Goal: Information Seeking & Learning: Find specific fact

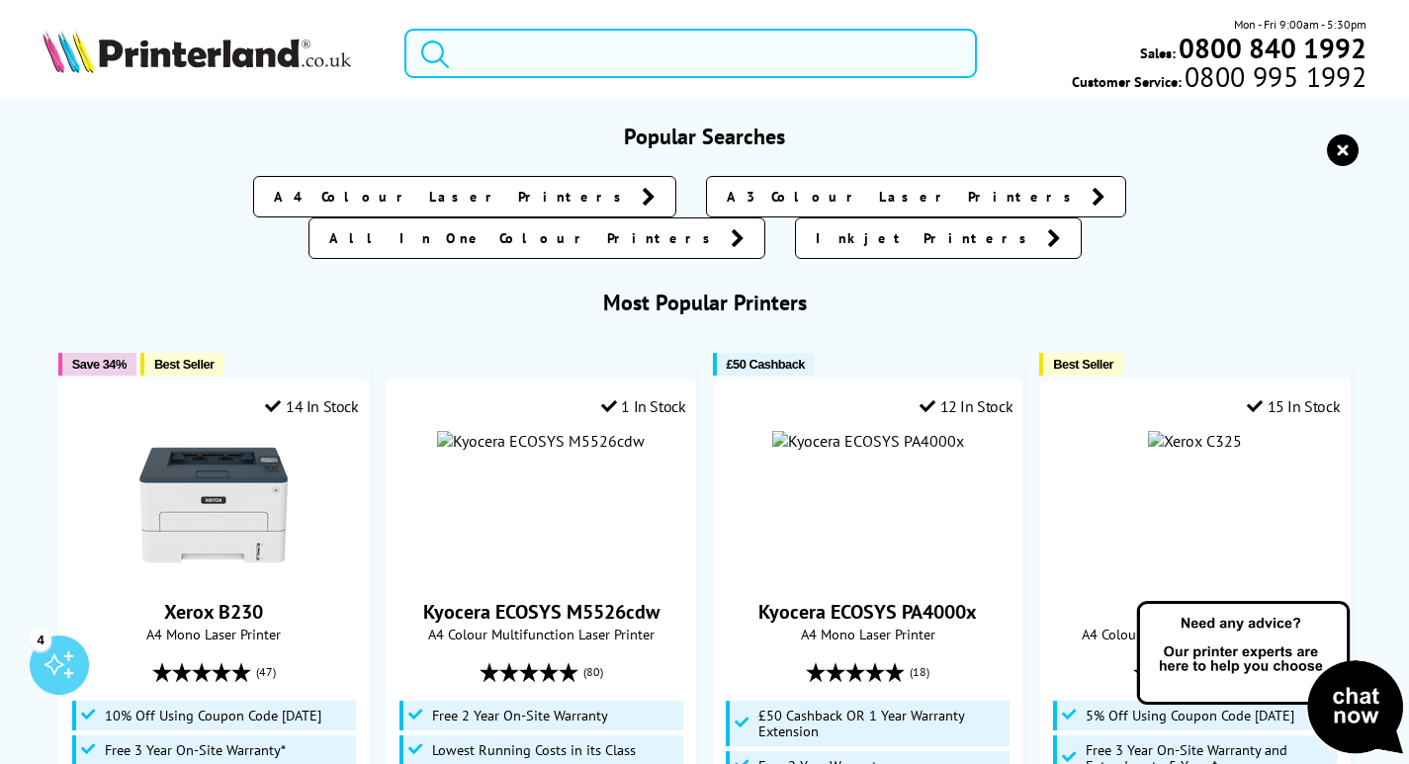
click at [537, 61] on input "search" at bounding box center [690, 53] width 572 height 49
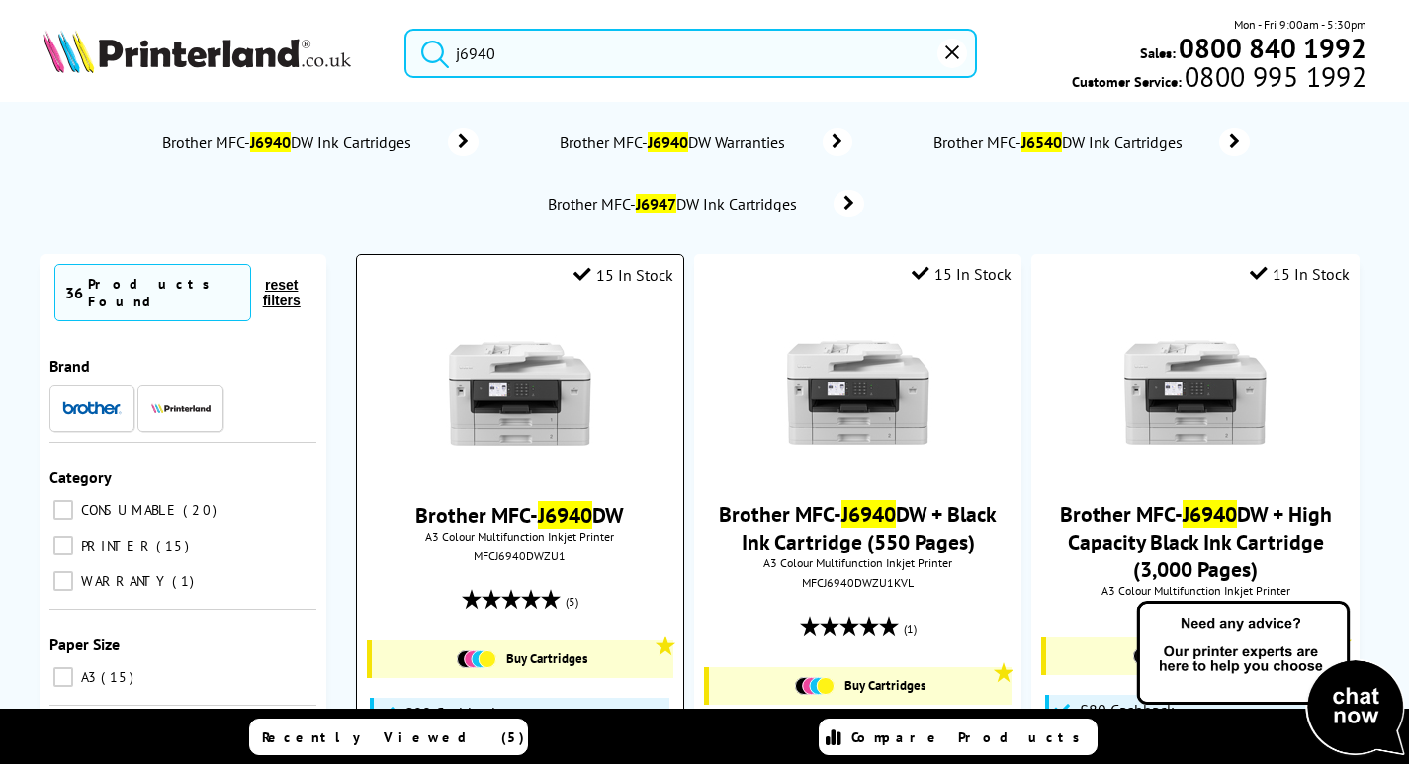
type input "j6940"
click at [515, 393] on img at bounding box center [520, 393] width 148 height 148
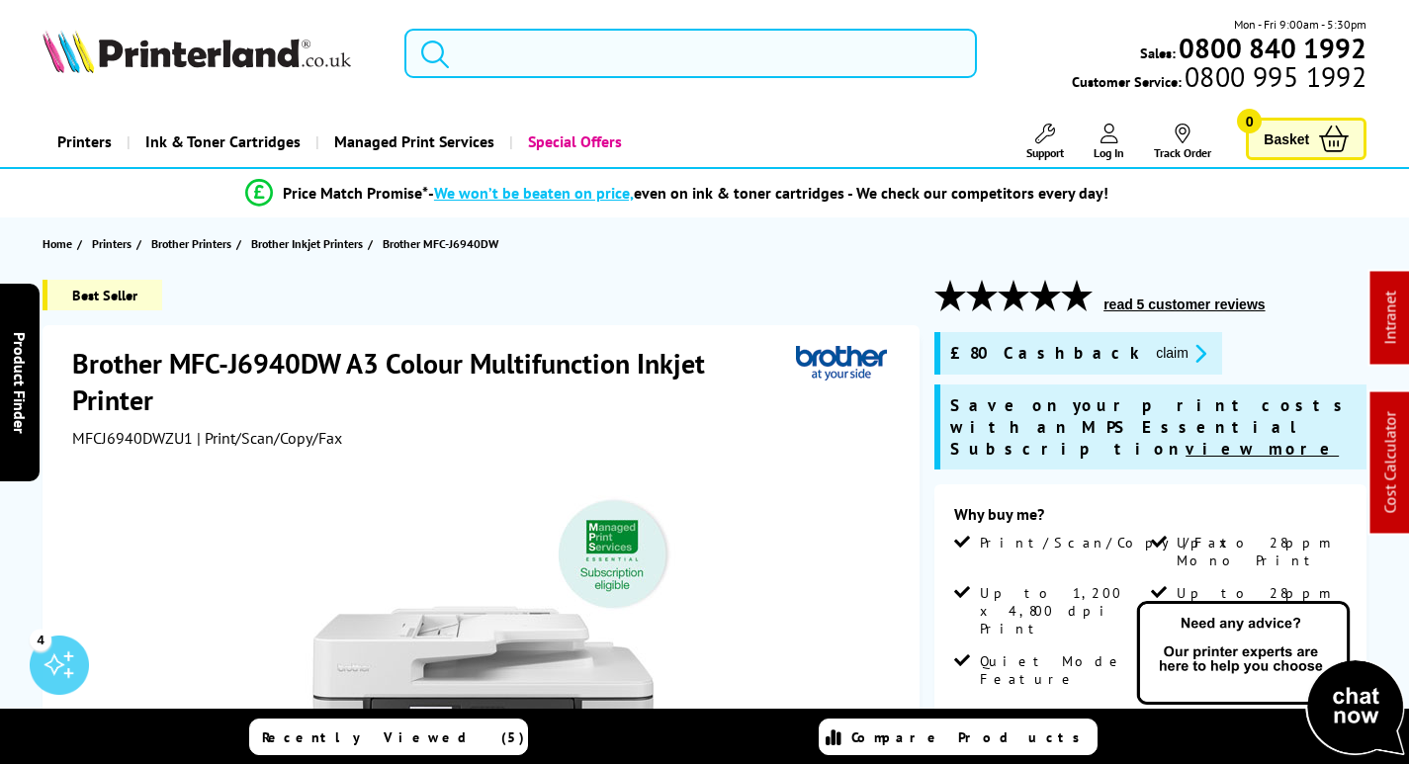
click at [585, 52] on input "search" at bounding box center [690, 53] width 572 height 49
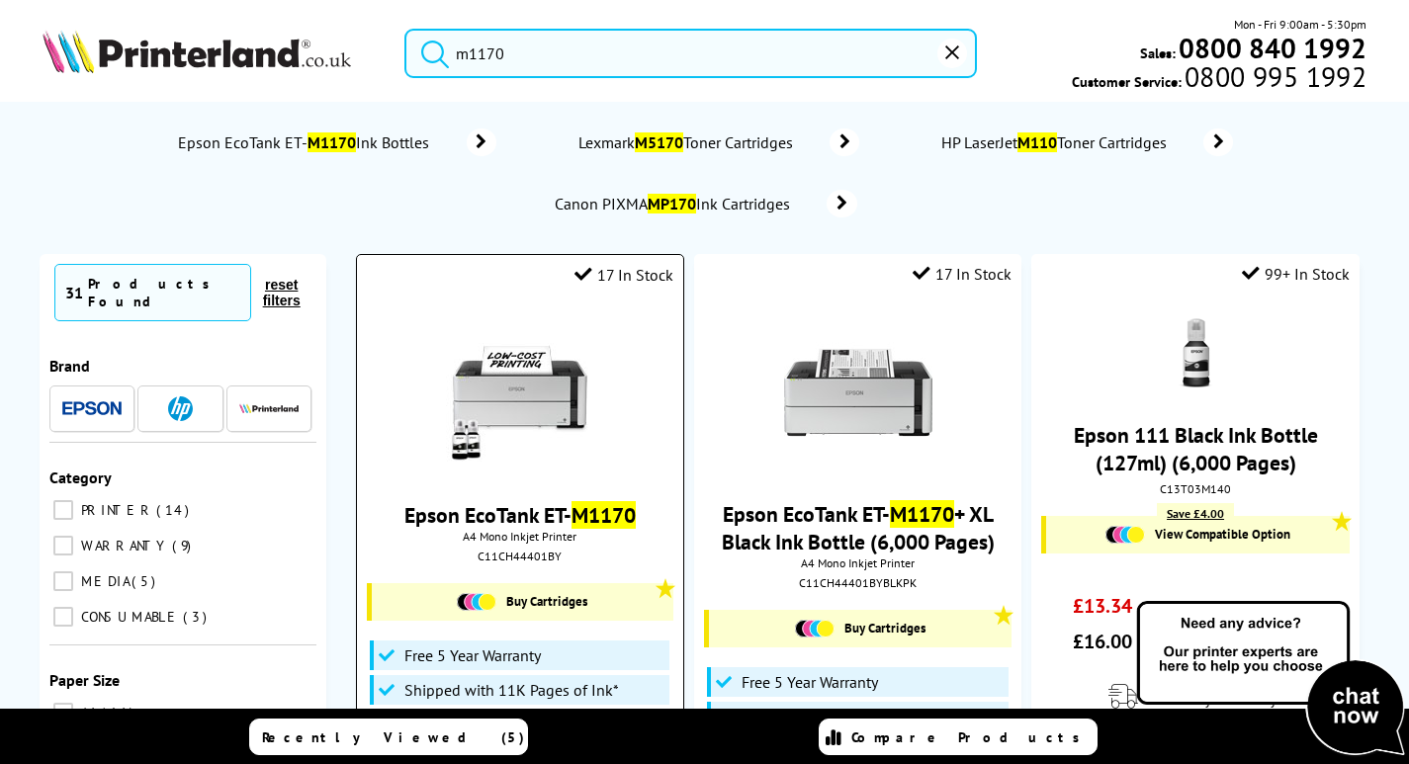
type input "m1170"
click at [517, 396] on img at bounding box center [520, 393] width 148 height 148
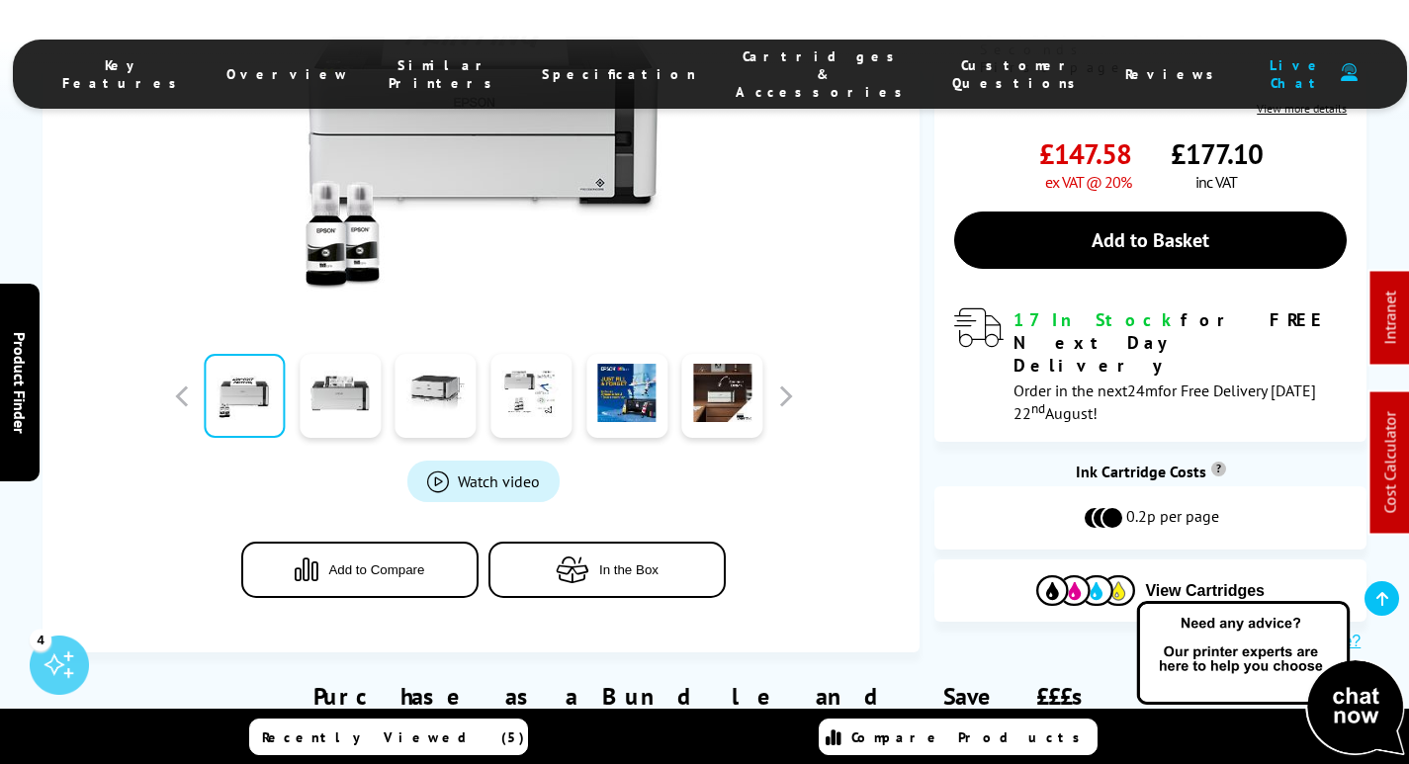
scroll to position [989, 0]
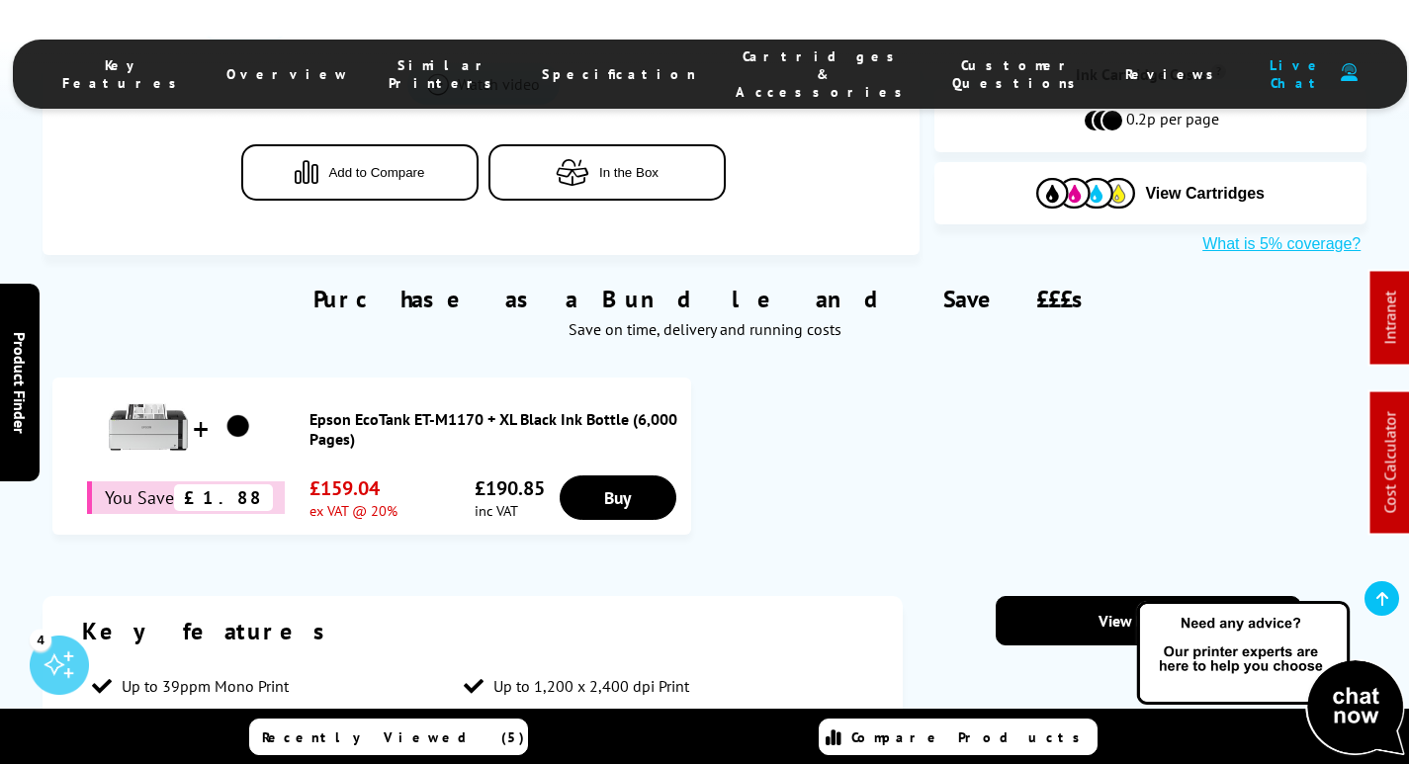
click at [720, 42] on ul "Key Features Overview Similar Printers Specification Cartridges & Accessories C…" at bounding box center [710, 74] width 1394 height 69
click at [736, 64] on span "Cartridges & Accessories" at bounding box center [824, 73] width 177 height 53
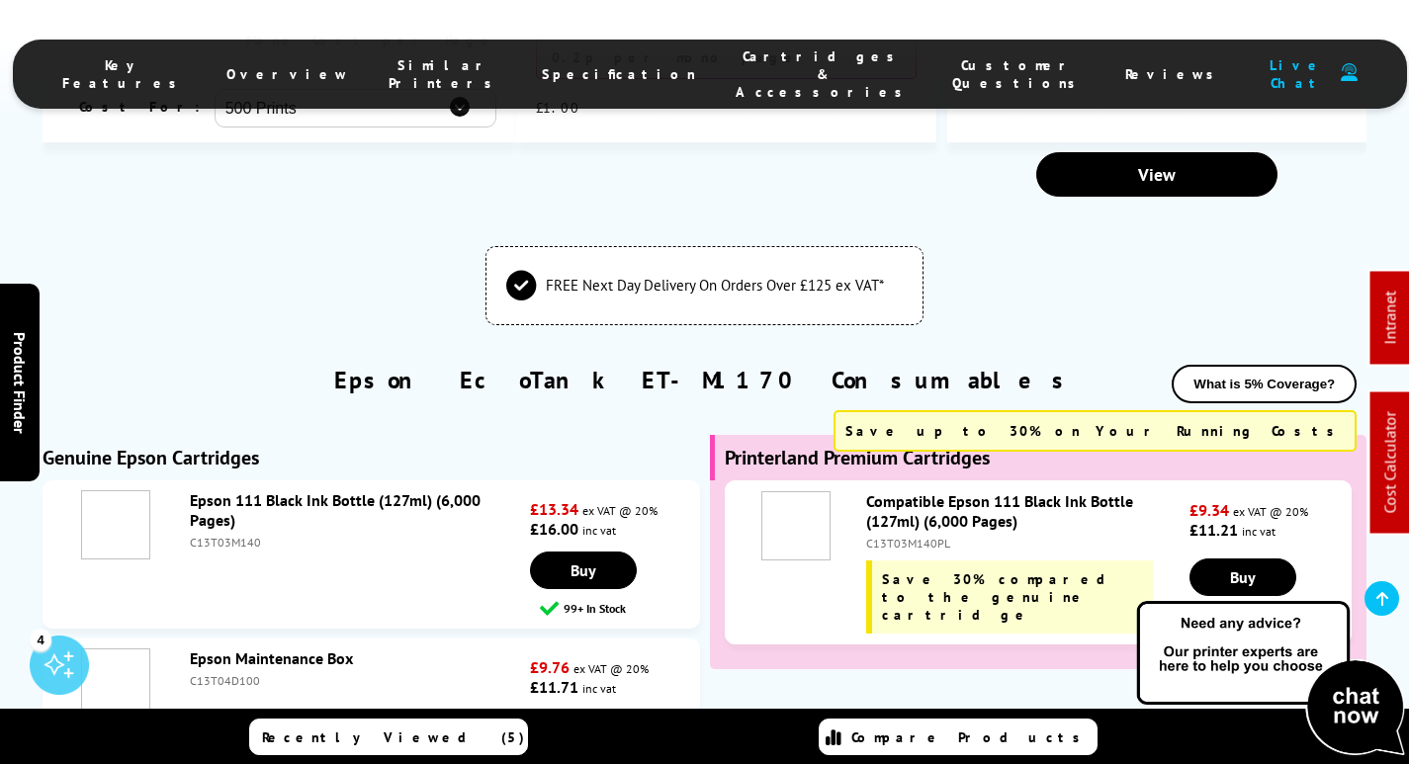
scroll to position [4801, 0]
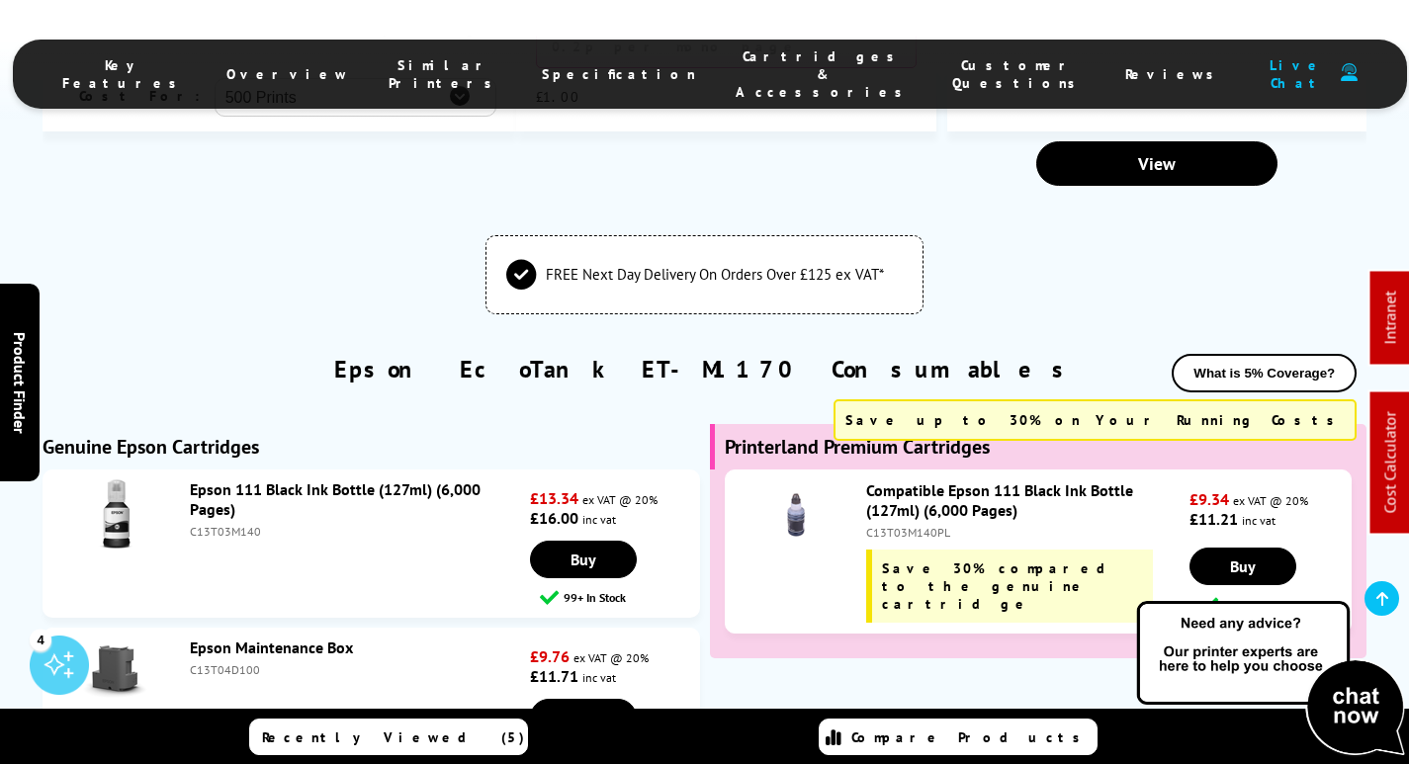
click at [736, 67] on span "Cartridges & Accessories" at bounding box center [824, 73] width 177 height 53
click at [737, 61] on span "Cartridges & Accessories" at bounding box center [824, 73] width 177 height 53
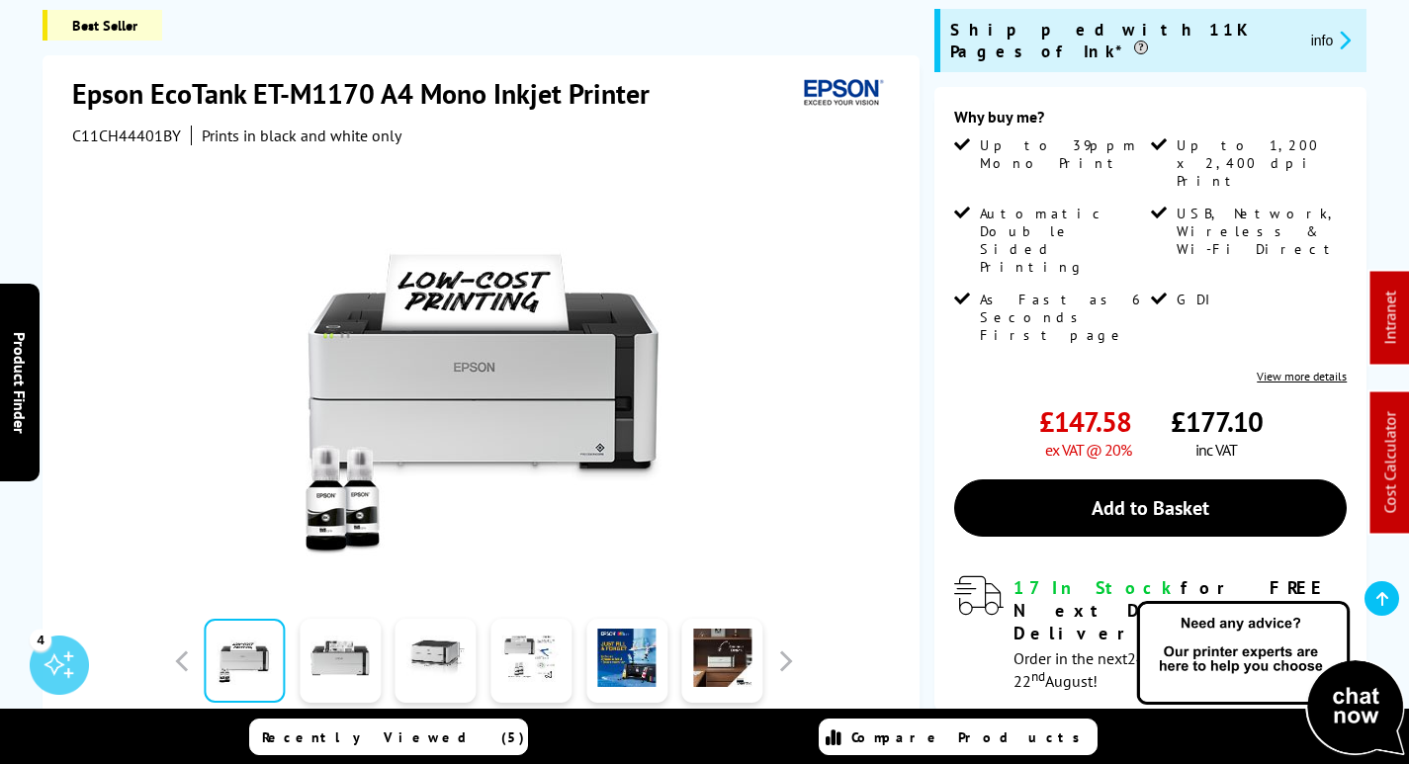
scroll to position [55, 0]
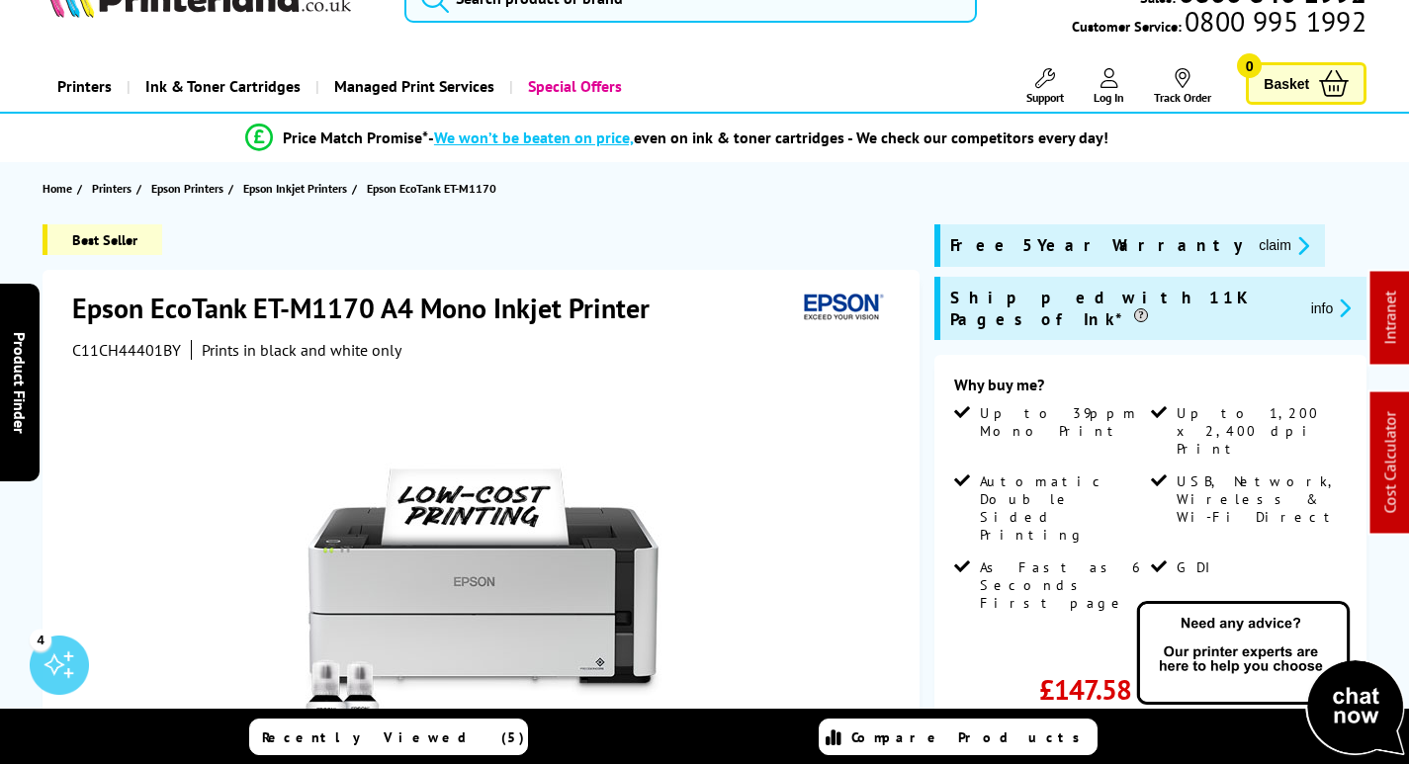
click at [105, 347] on span "C11CH44401BY" at bounding box center [126, 350] width 109 height 20
copy span "C11CH44401BY"
click at [1139, 232] on div "Free 5 Year Warranty claim" at bounding box center [1129, 245] width 391 height 43
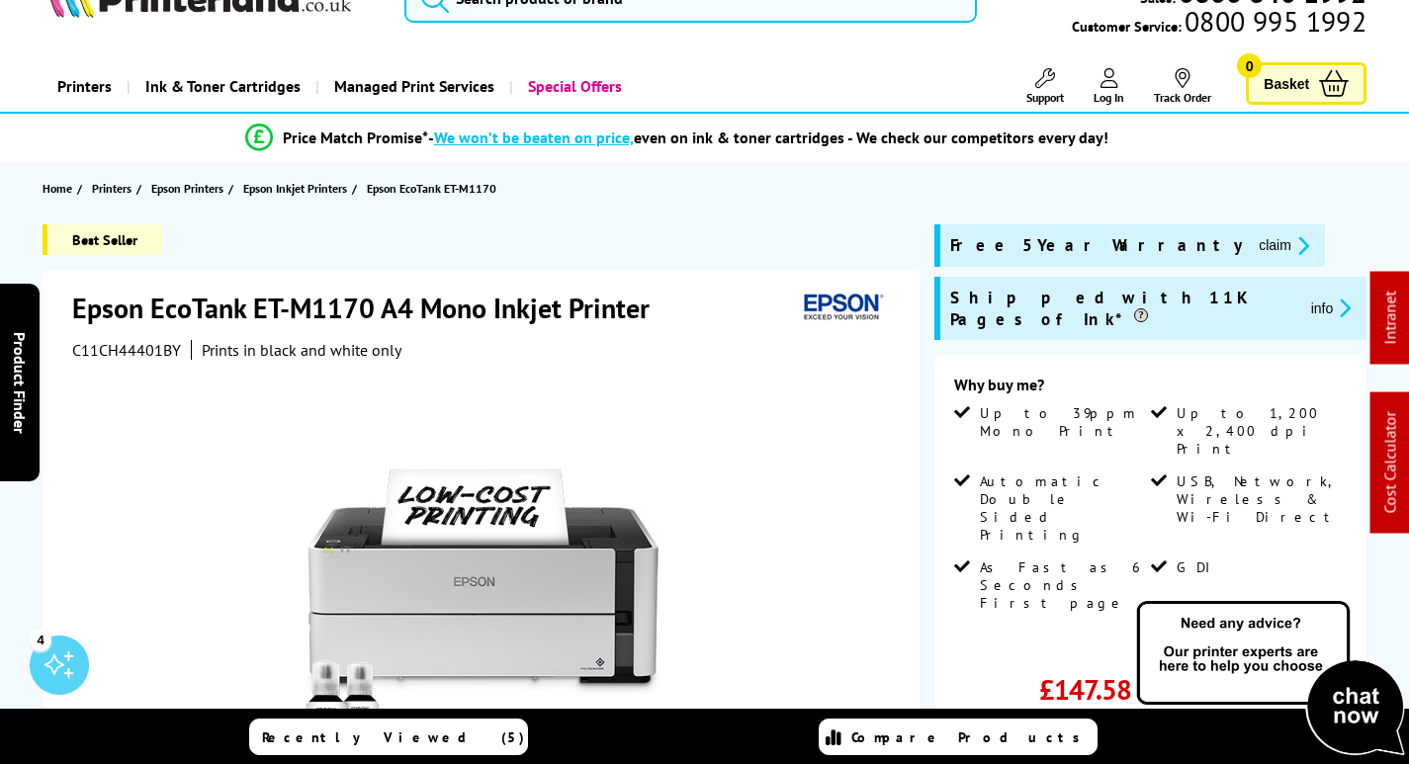
click at [1253, 246] on button "claim" at bounding box center [1284, 245] width 62 height 23
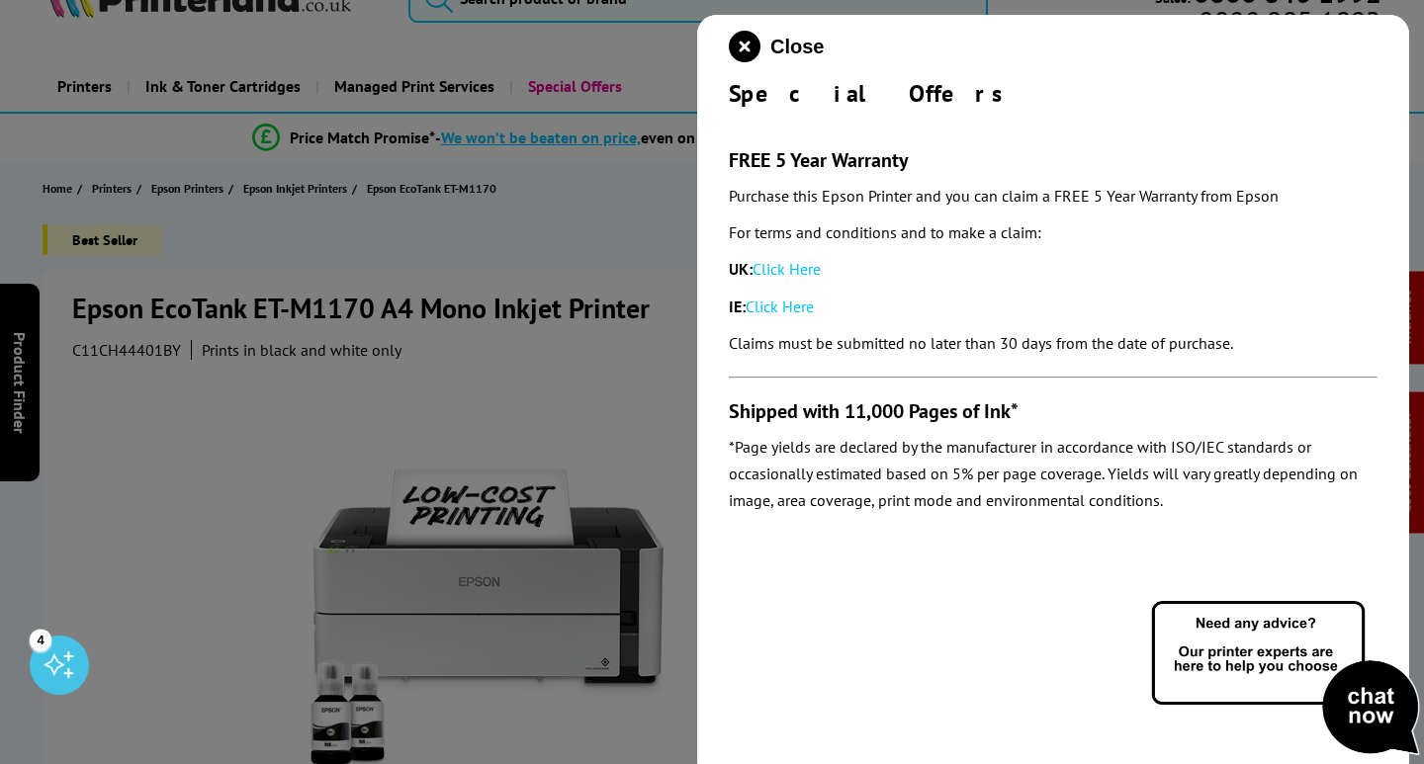
click at [801, 273] on link "Click Here" at bounding box center [786, 269] width 68 height 20
click at [742, 47] on icon "close modal" at bounding box center [745, 47] width 32 height 32
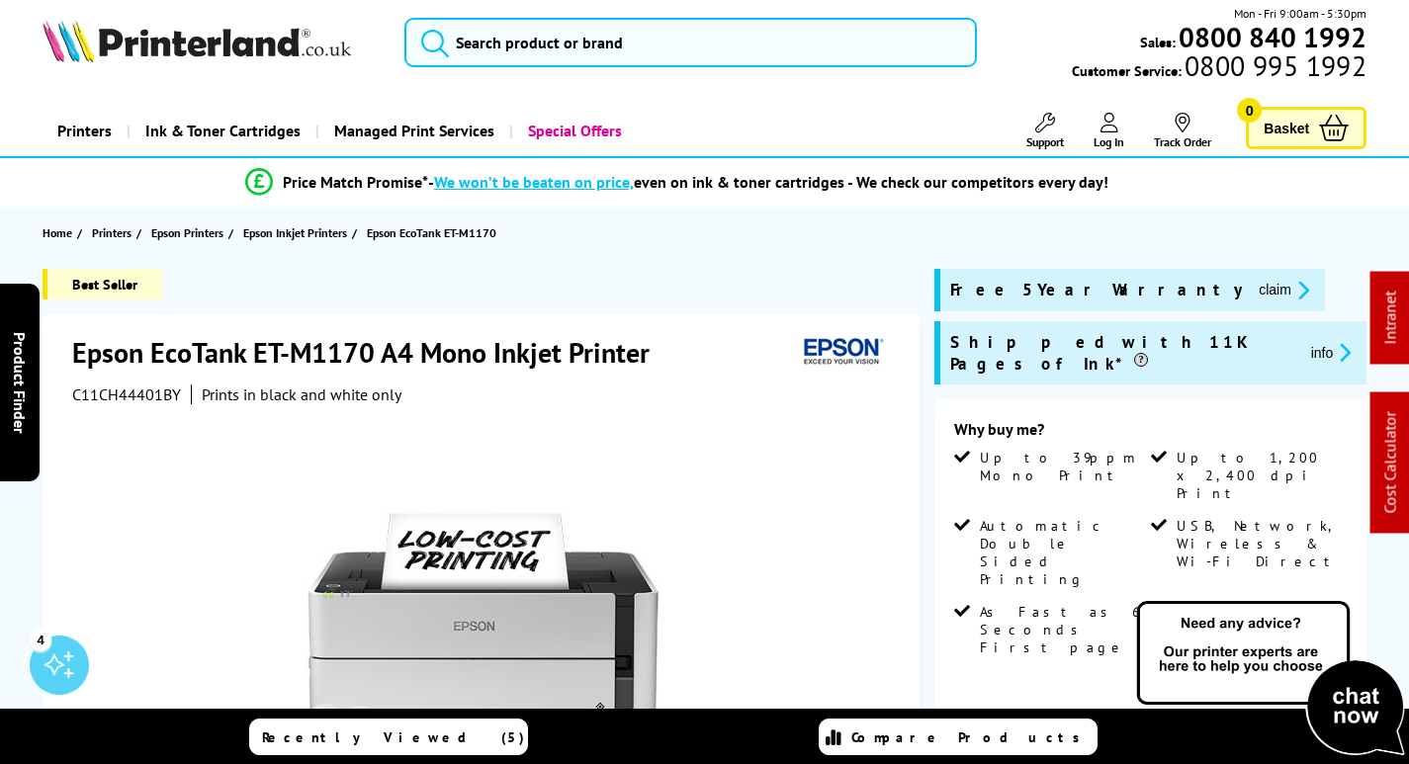
scroll to position [0, 0]
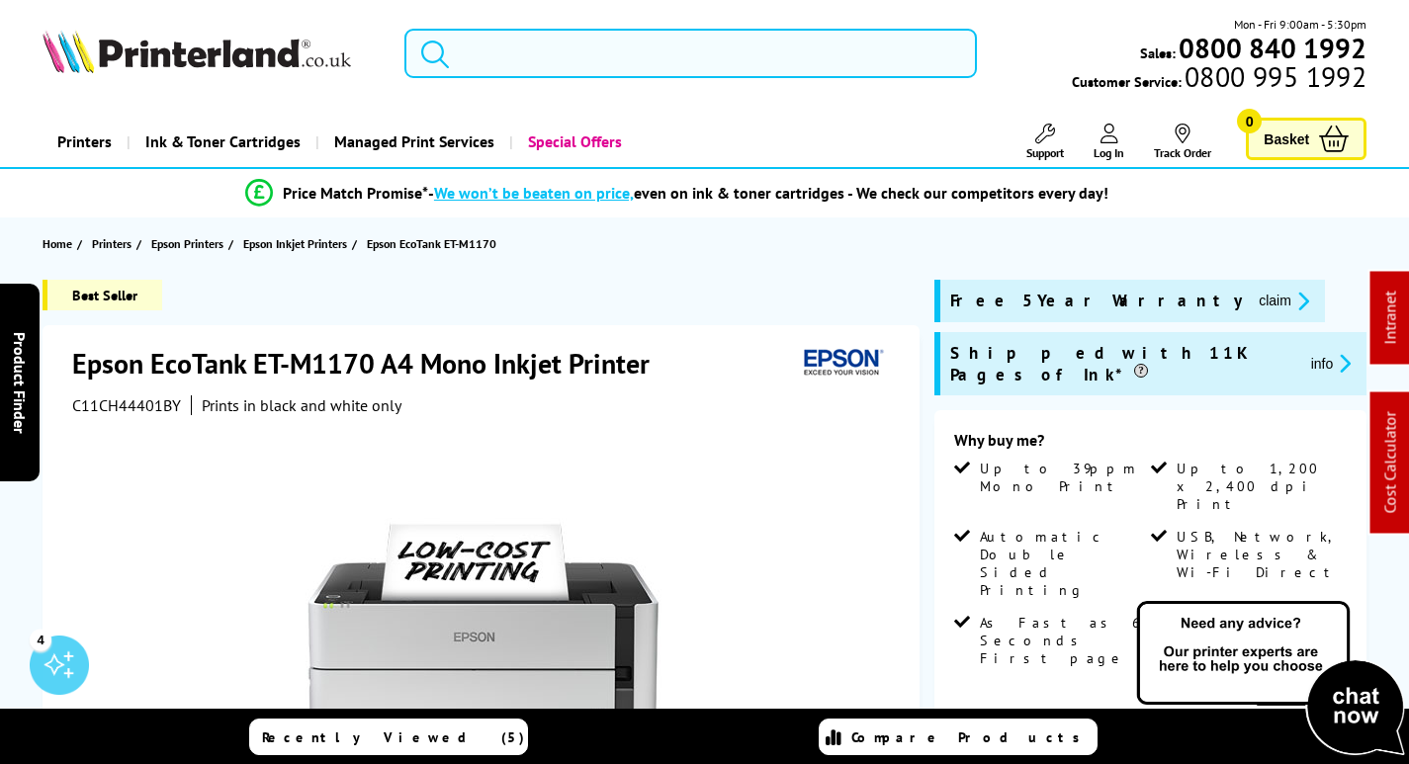
drag, startPoint x: 501, startPoint y: 58, endPoint x: 485, endPoint y: 51, distance: 17.3
click at [502, 57] on input "search" at bounding box center [690, 53] width 572 height 49
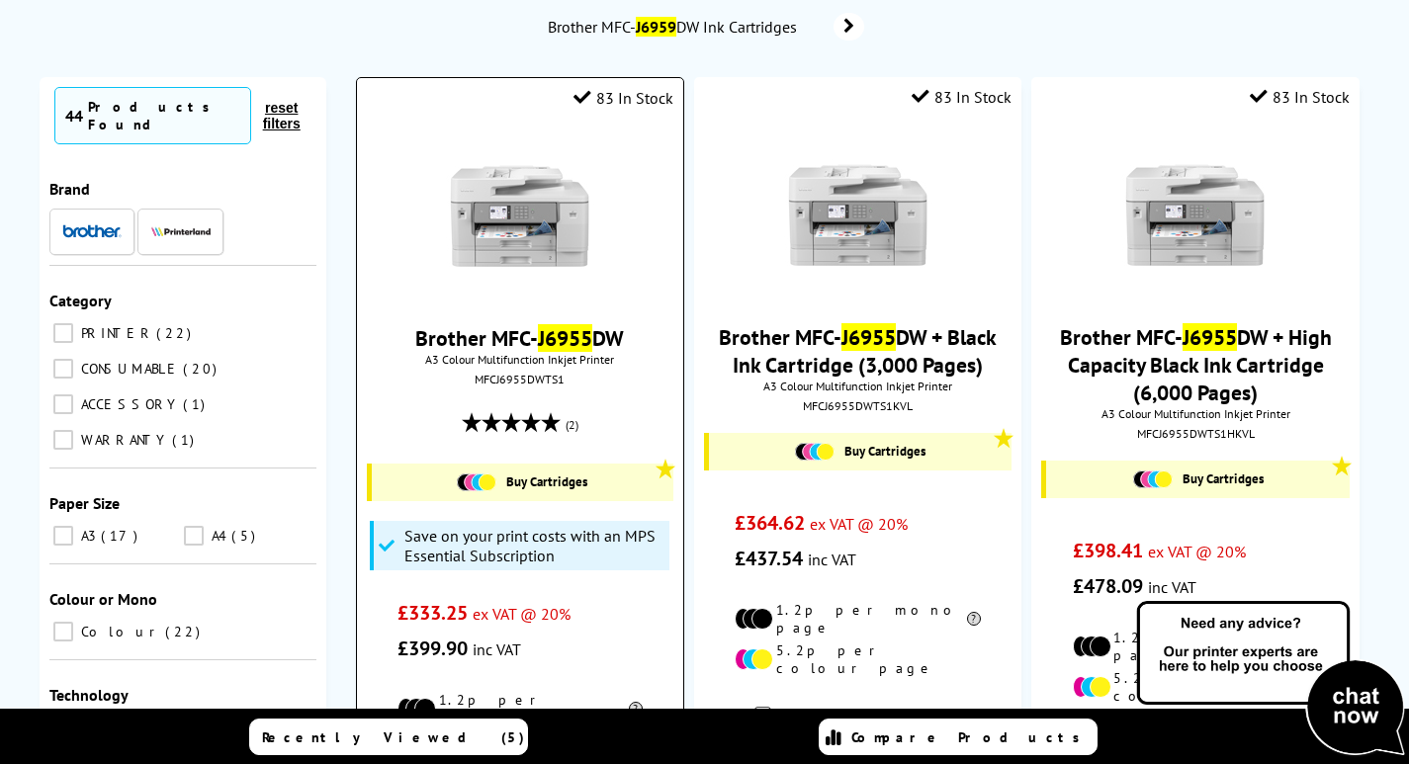
scroll to position [99, 0]
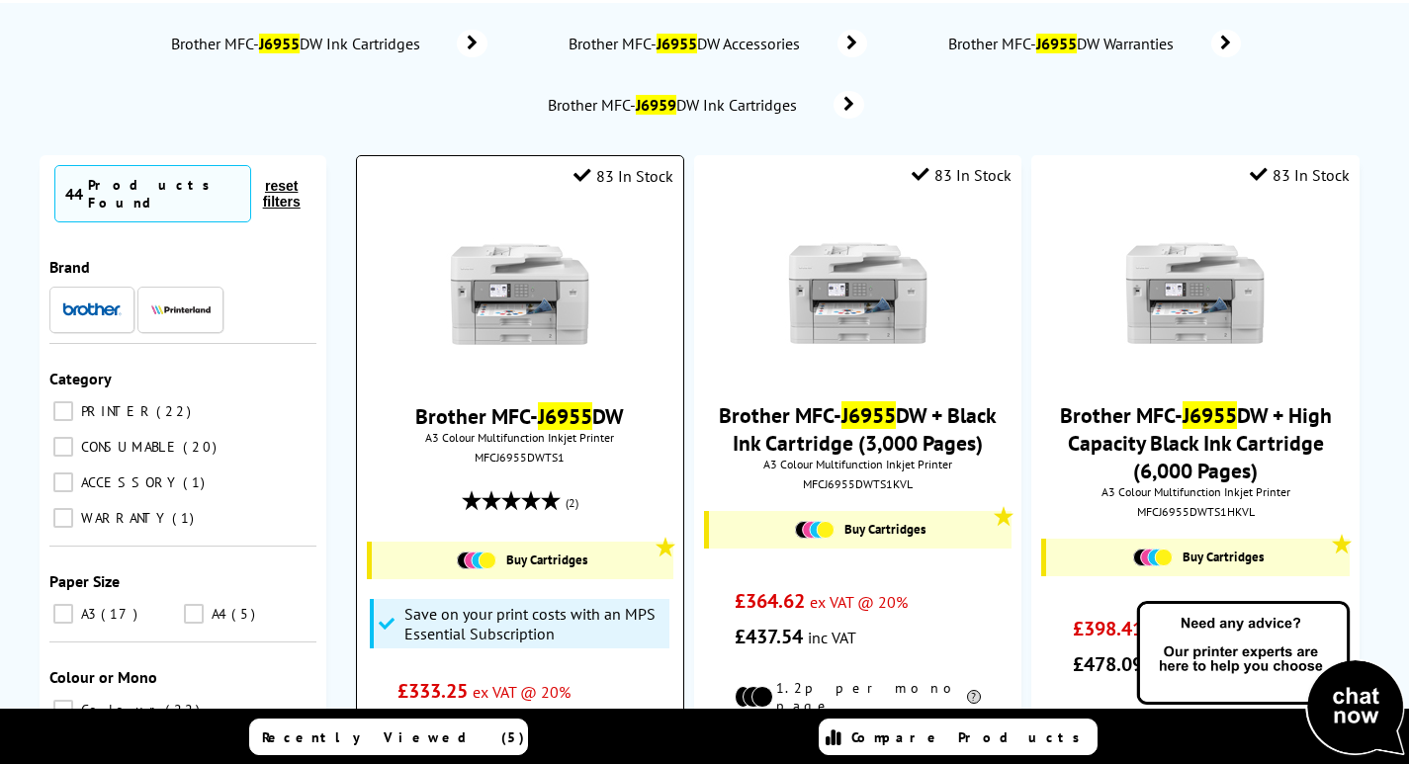
type input "j6955"
click at [536, 311] on img at bounding box center [520, 294] width 148 height 148
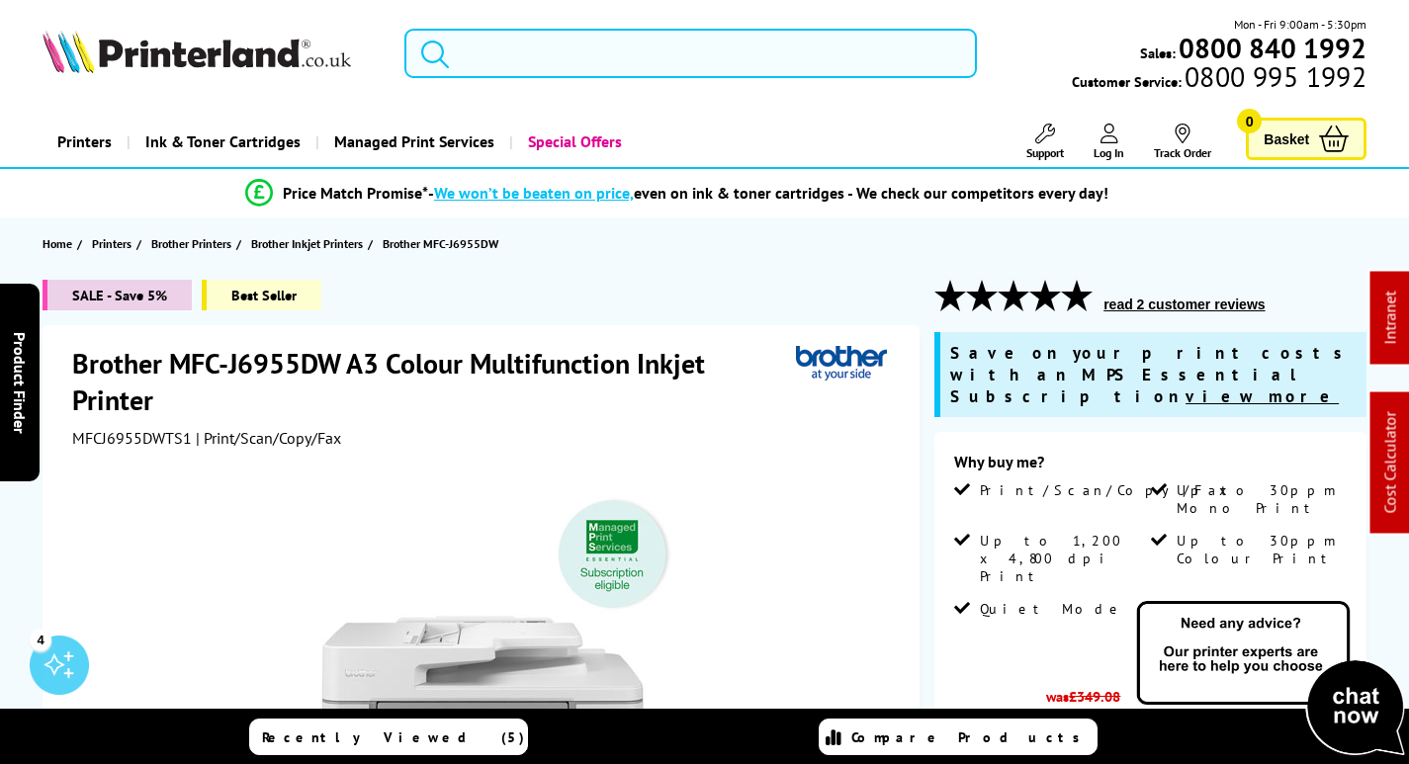
click at [723, 54] on input "search" at bounding box center [690, 53] width 572 height 49
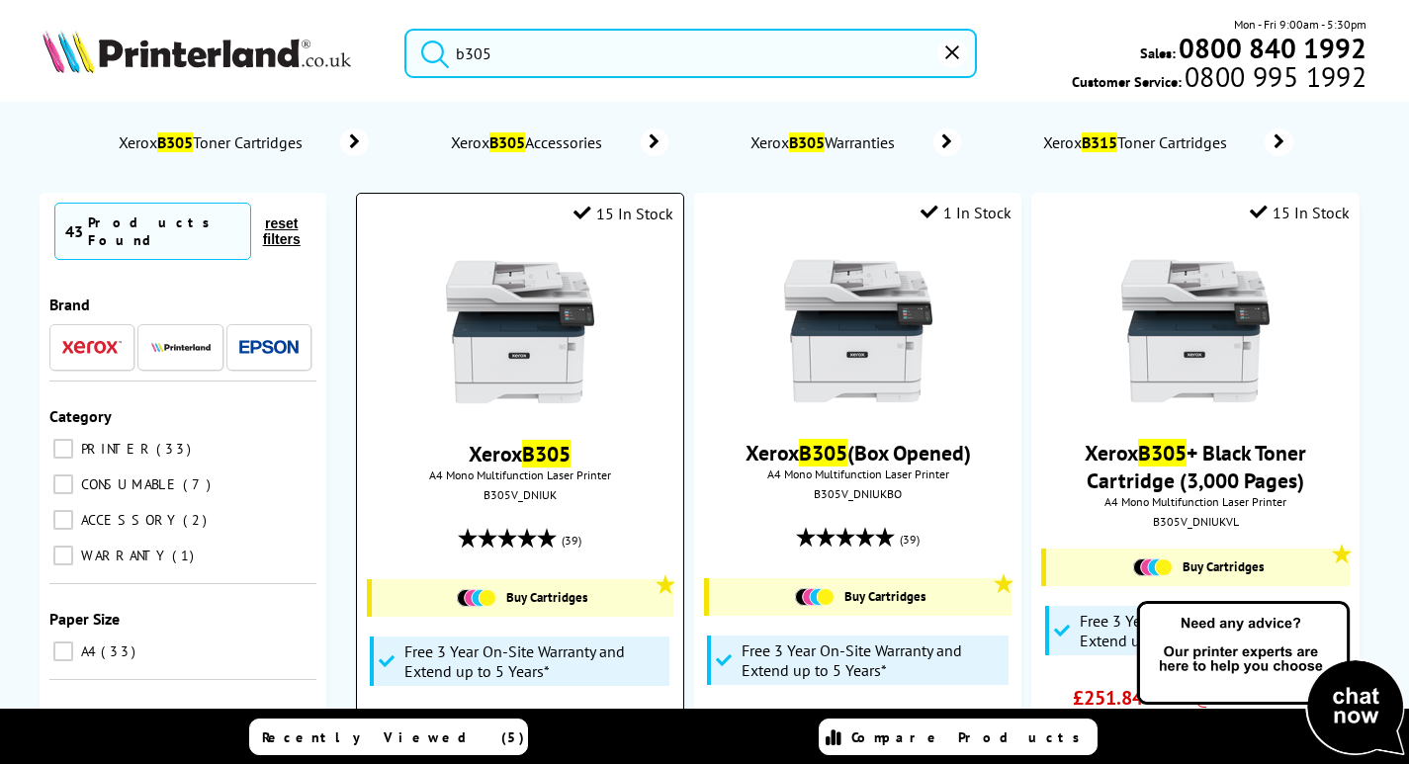
type input "b305"
click at [563, 383] on img at bounding box center [520, 332] width 148 height 148
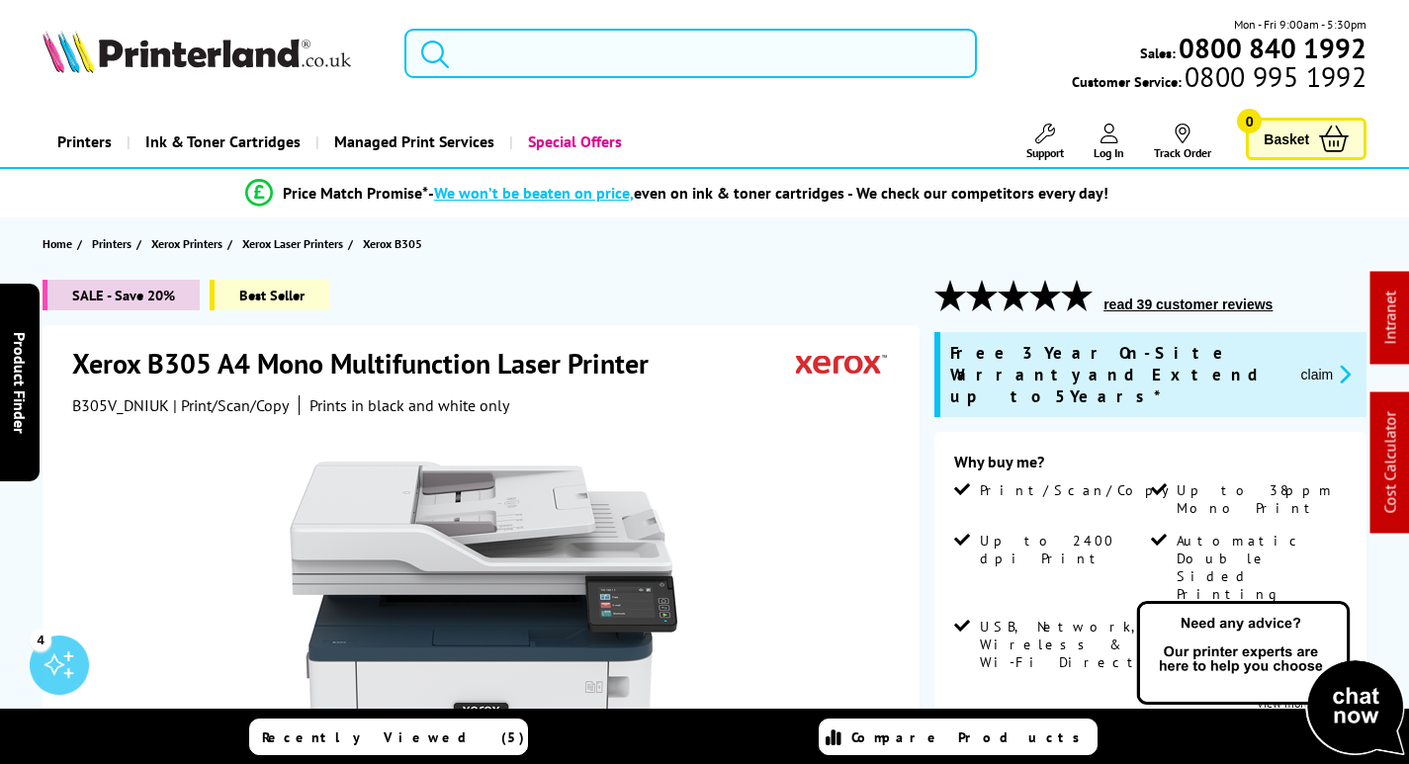
click at [520, 60] on input "search" at bounding box center [690, 53] width 572 height 49
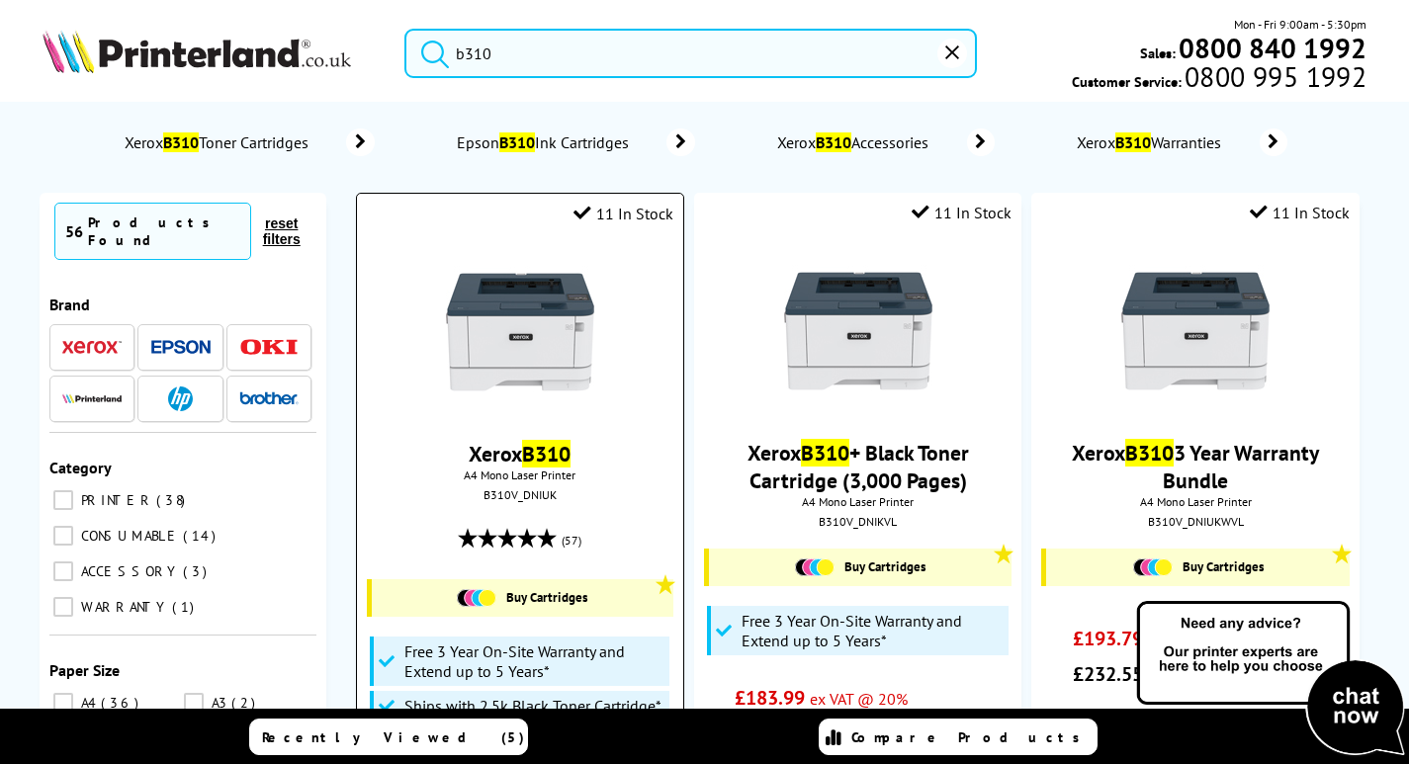
type input "b310"
click at [552, 340] on img at bounding box center [520, 332] width 148 height 148
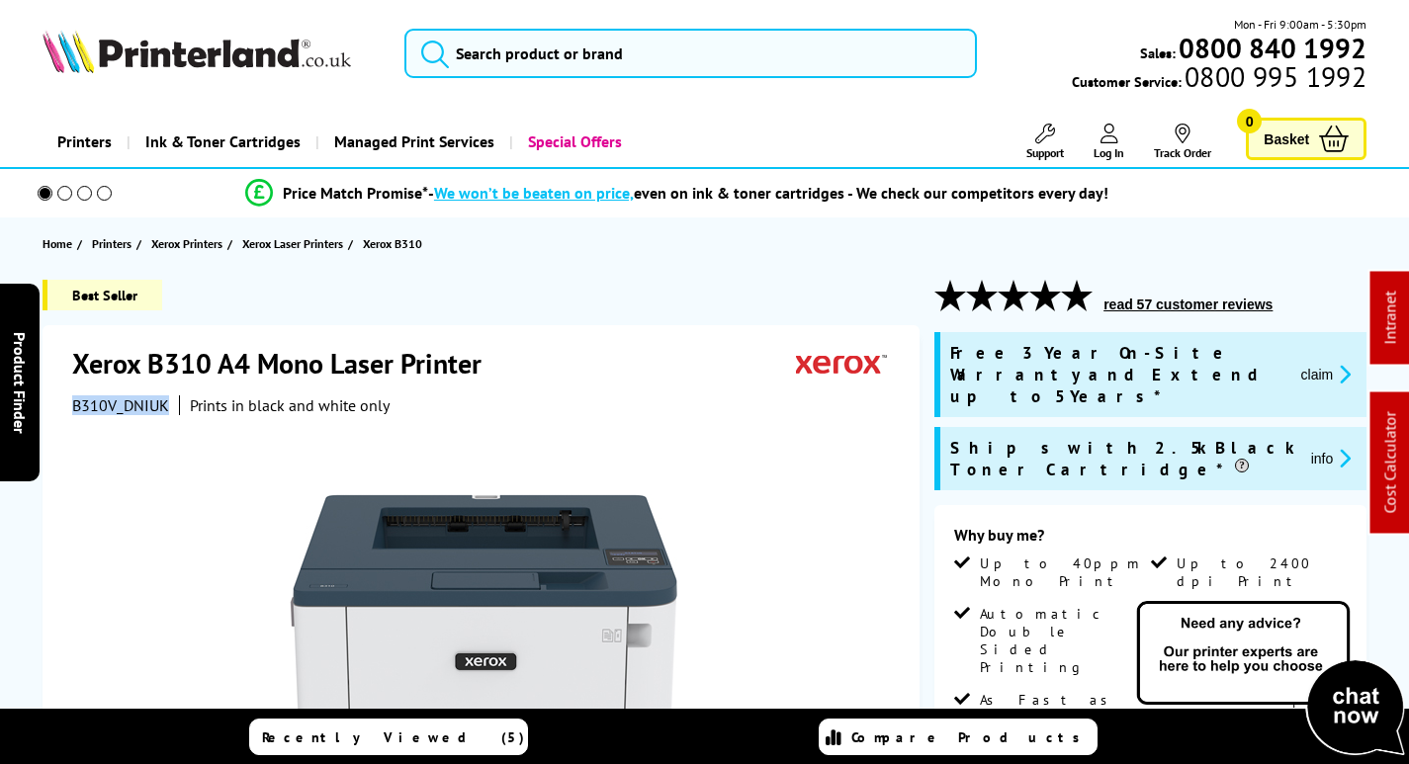
drag, startPoint x: 125, startPoint y: 402, endPoint x: 83, endPoint y: 403, distance: 41.5
click at [63, 402] on div "Xerox B310 A4 Mono Laser Printer B310V_DNIUK Prints in black and white only Wat…" at bounding box center [481, 756] width 877 height 862
copy span "B310V_DNIUK"
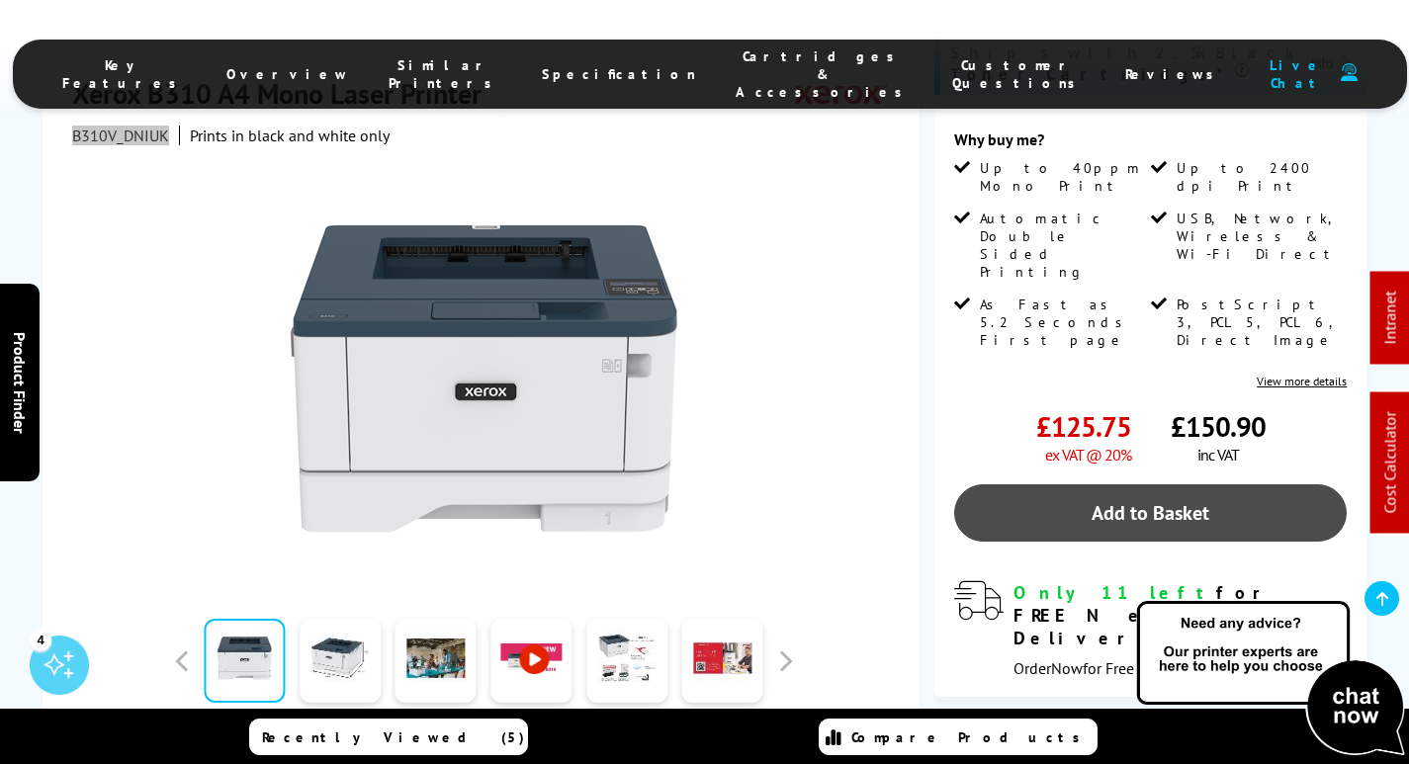
scroll to position [297, 0]
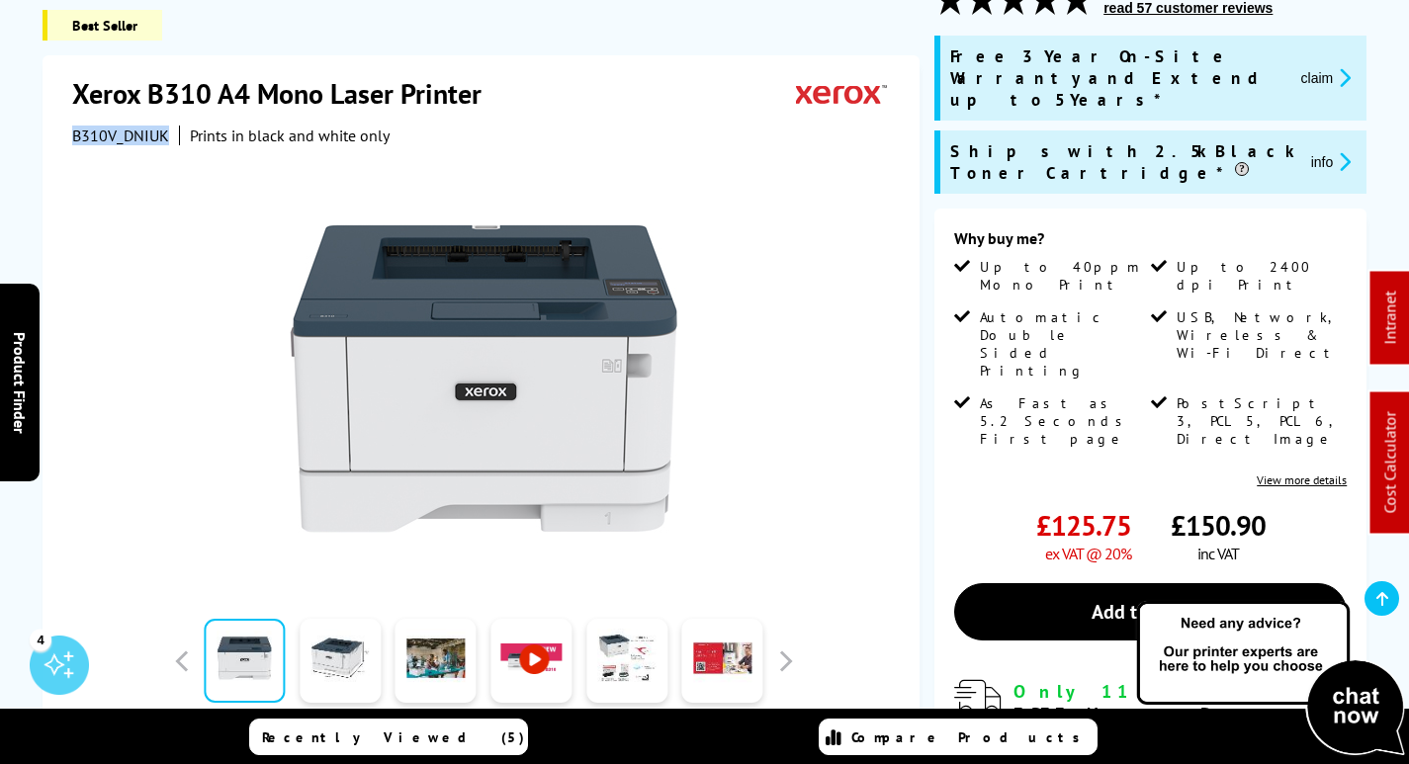
click at [1317, 66] on button "claim" at bounding box center [1326, 77] width 62 height 23
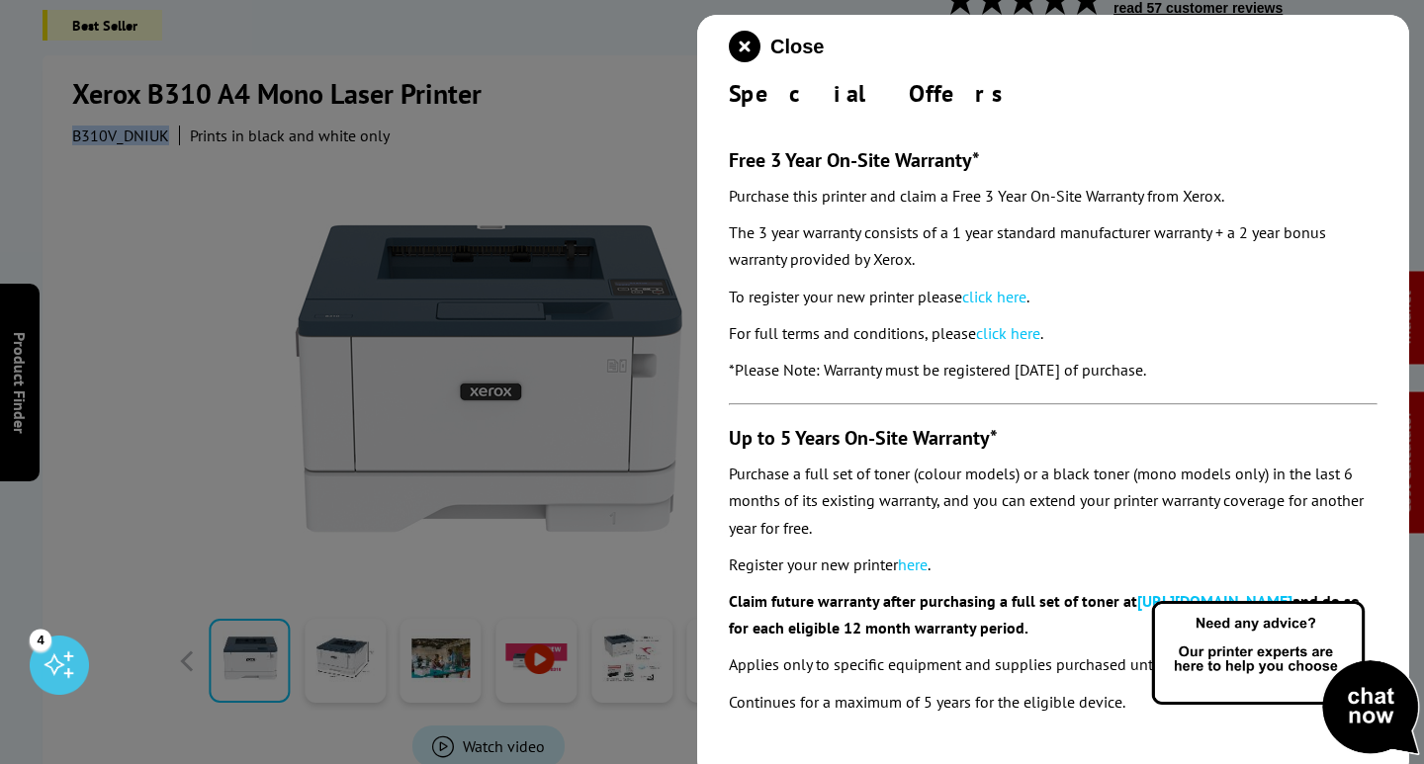
click at [1000, 293] on link "click here" at bounding box center [994, 297] width 64 height 20
click at [752, 55] on icon "close modal" at bounding box center [745, 47] width 32 height 32
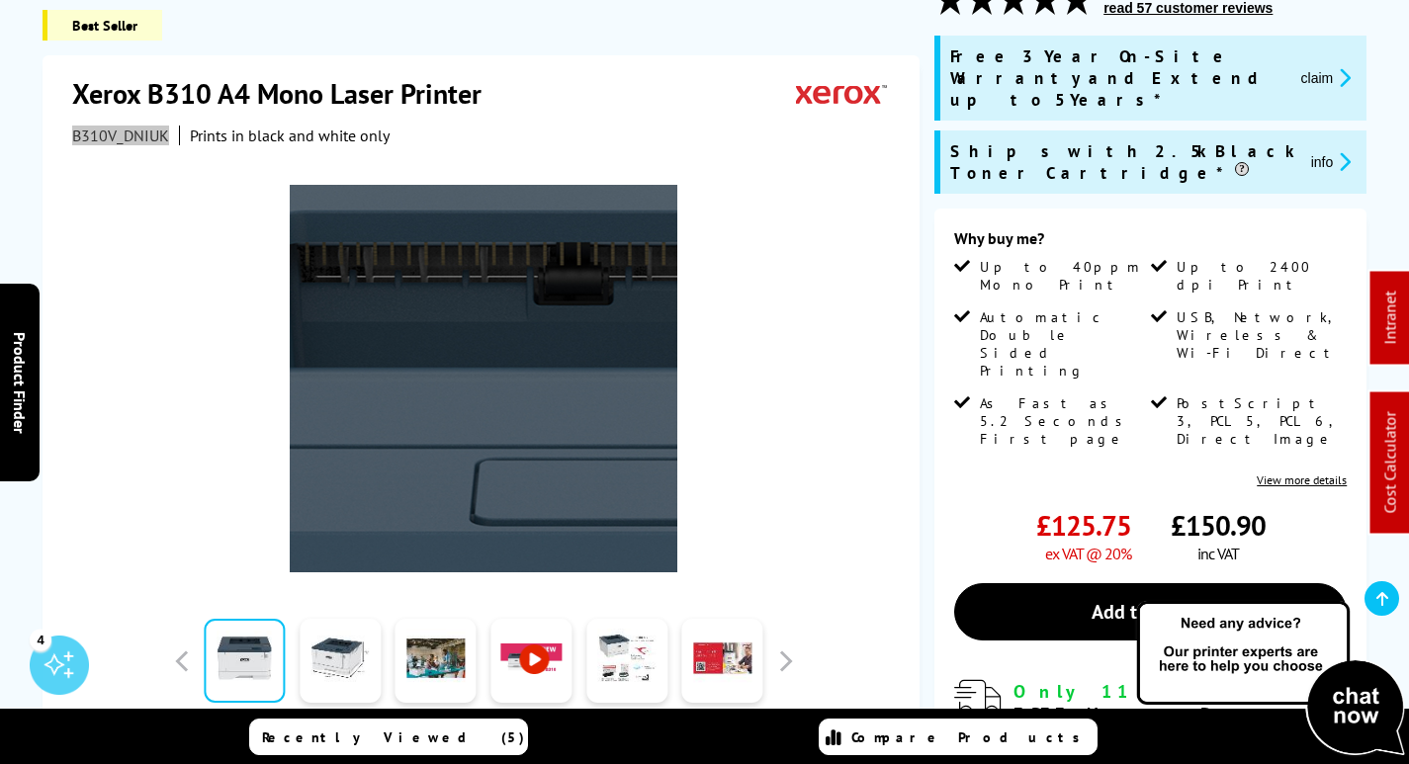
scroll to position [0, 0]
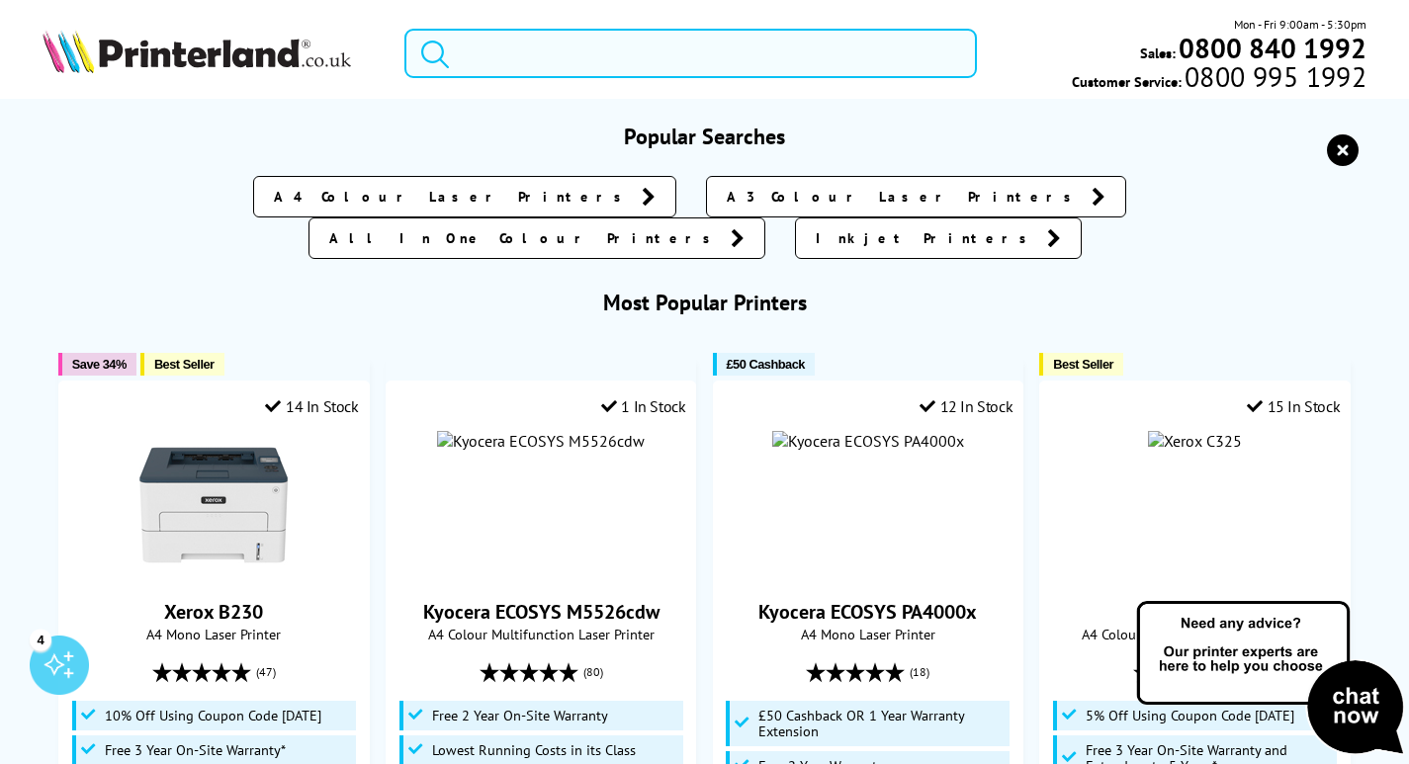
click at [544, 60] on input "search" at bounding box center [690, 53] width 572 height 49
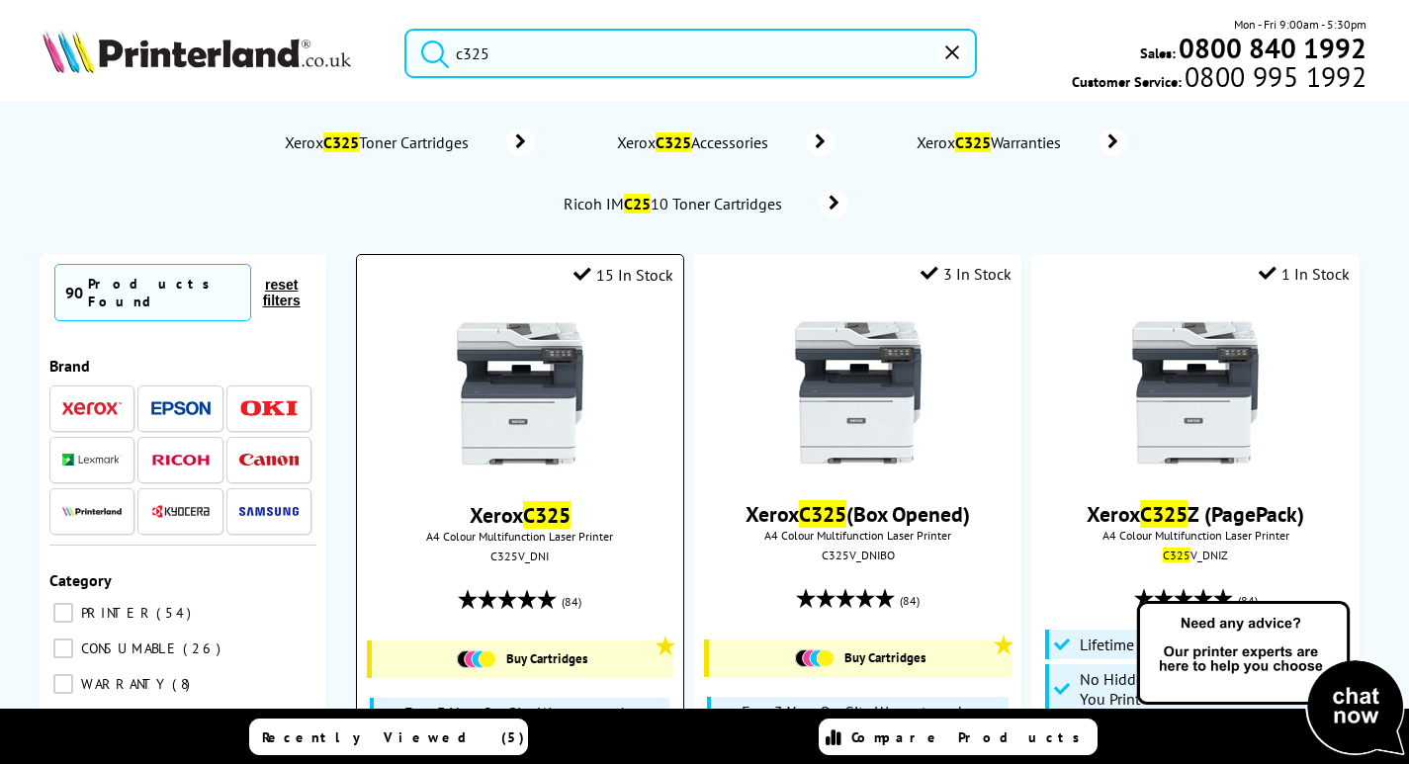
type input "c325"
click at [533, 356] on img at bounding box center [520, 393] width 148 height 148
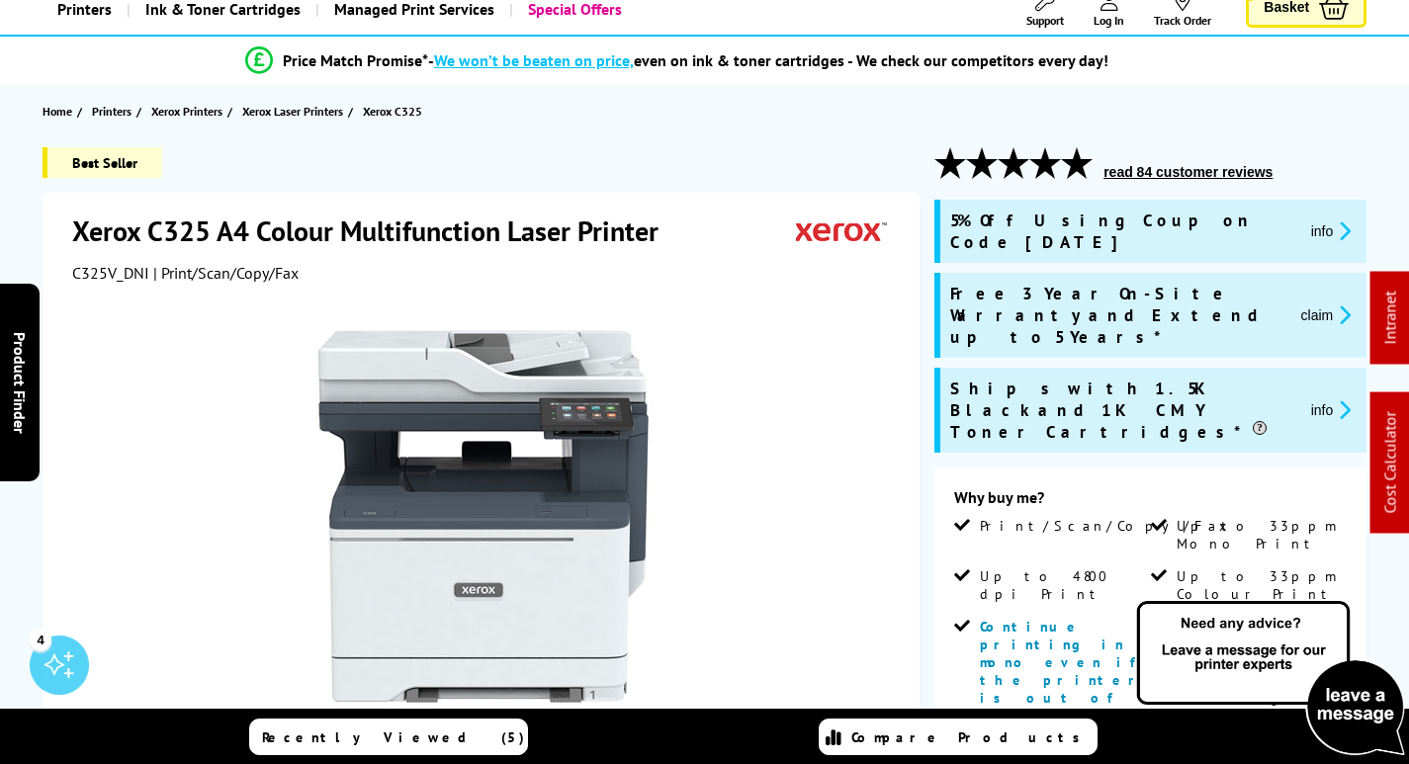
scroll to position [99, 0]
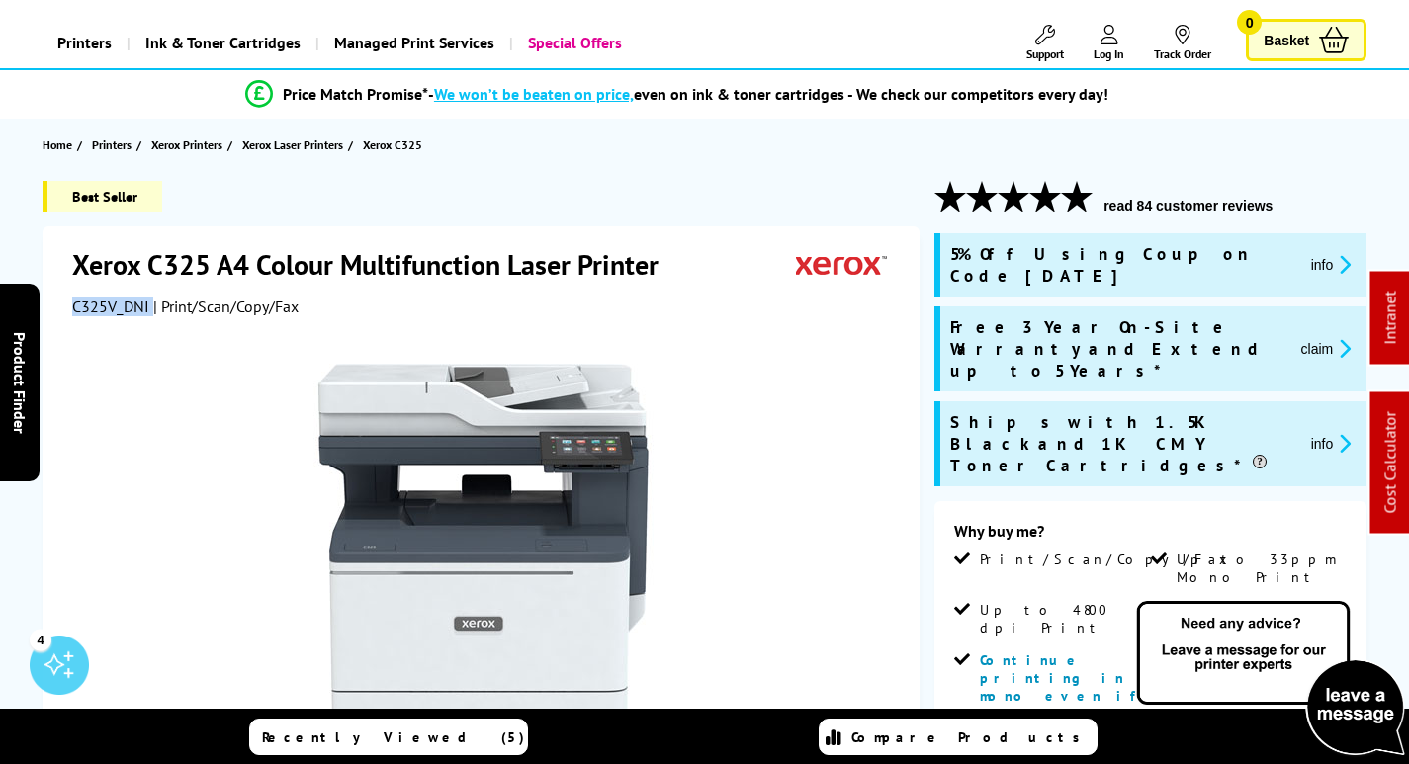
drag, startPoint x: 148, startPoint y: 304, endPoint x: 63, endPoint y: 307, distance: 85.1
click at [63, 307] on div "Xerox C325 A4 Colour Multifunction Laser Printer C325V_DNI | Print/Scan/Copy/Fa…" at bounding box center [481, 657] width 877 height 862
copy div "C325V_DNI"
click at [1313, 337] on button "claim" at bounding box center [1326, 348] width 62 height 23
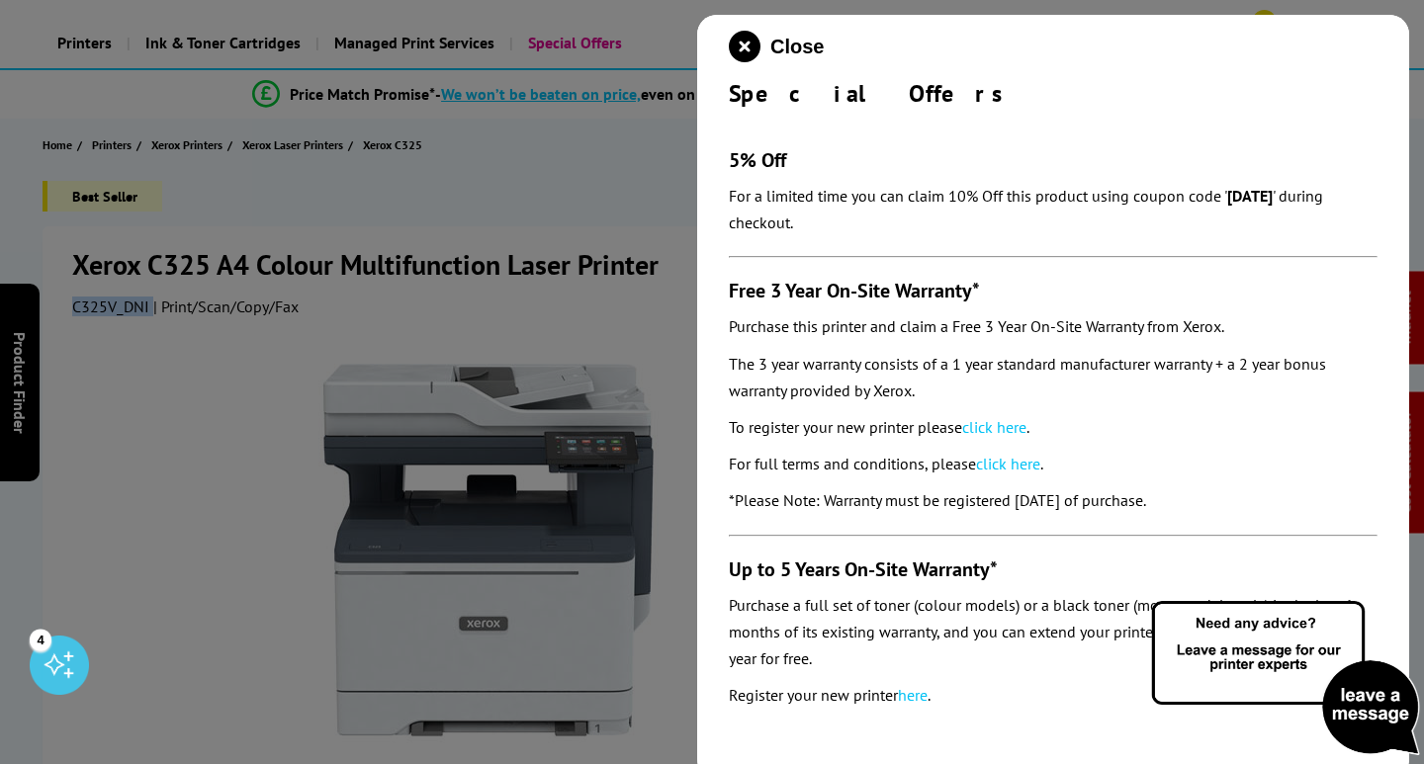
click at [992, 426] on link "click here" at bounding box center [994, 427] width 64 height 20
drag, startPoint x: 740, startPoint y: 46, endPoint x: 45, endPoint y: 104, distance: 696.4
click at [740, 47] on icon "close modal" at bounding box center [745, 47] width 32 height 32
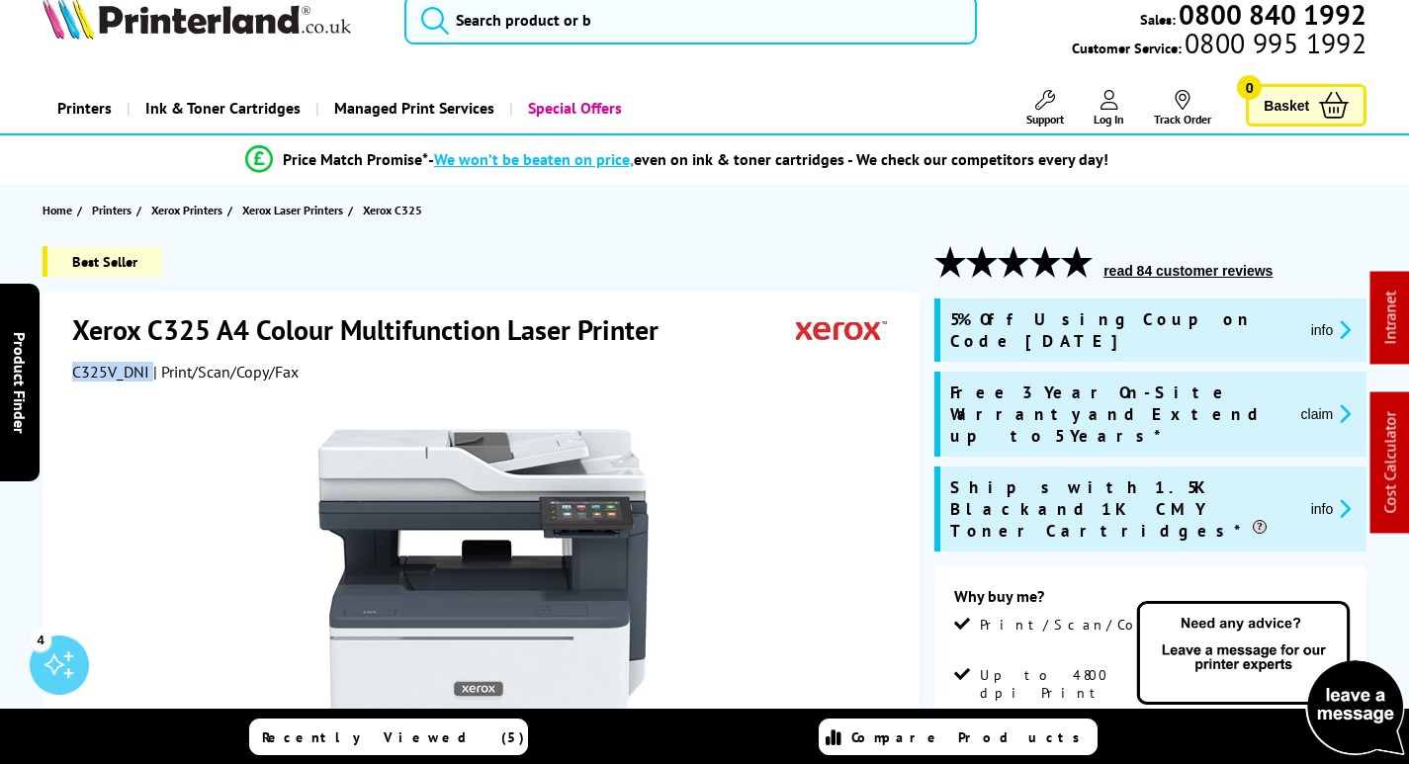
scroll to position [0, 0]
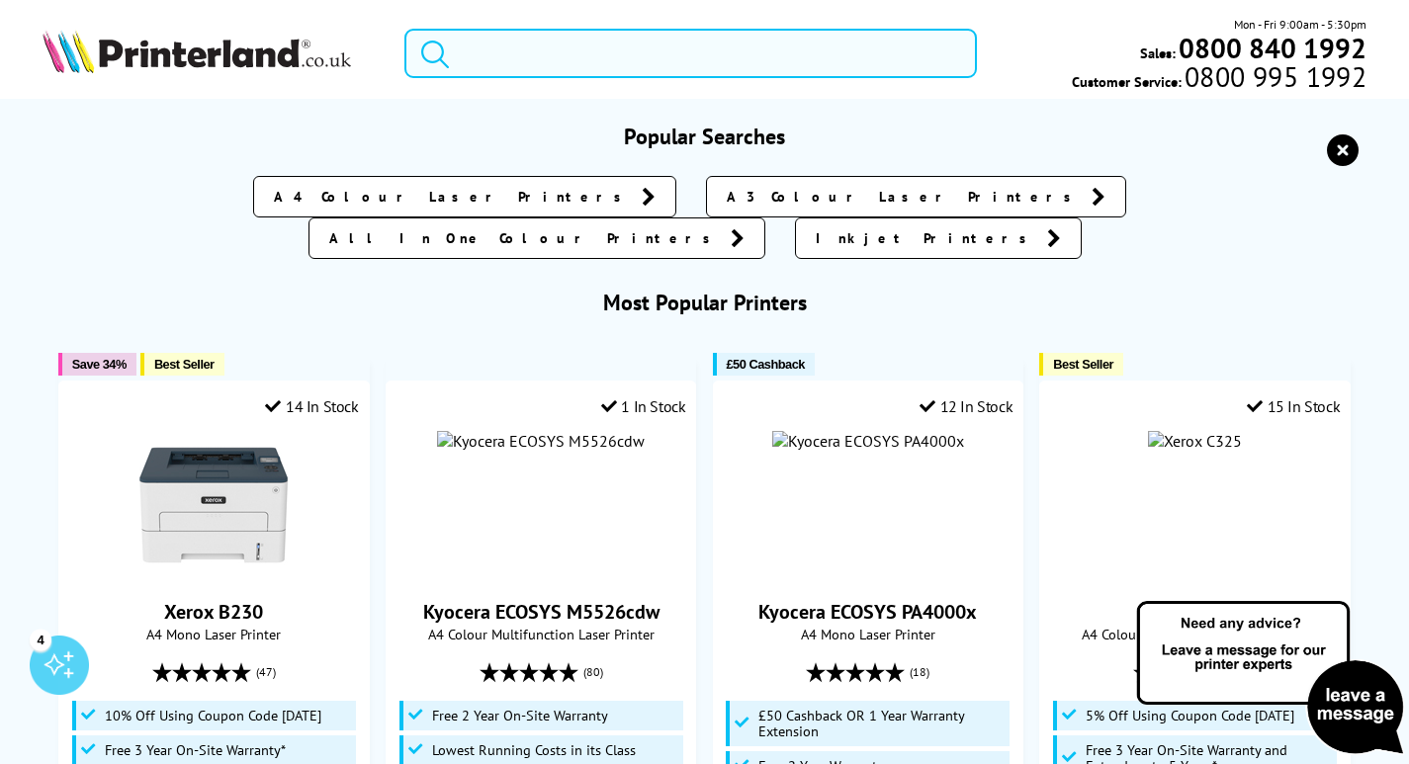
click at [608, 59] on input "search" at bounding box center [690, 53] width 572 height 49
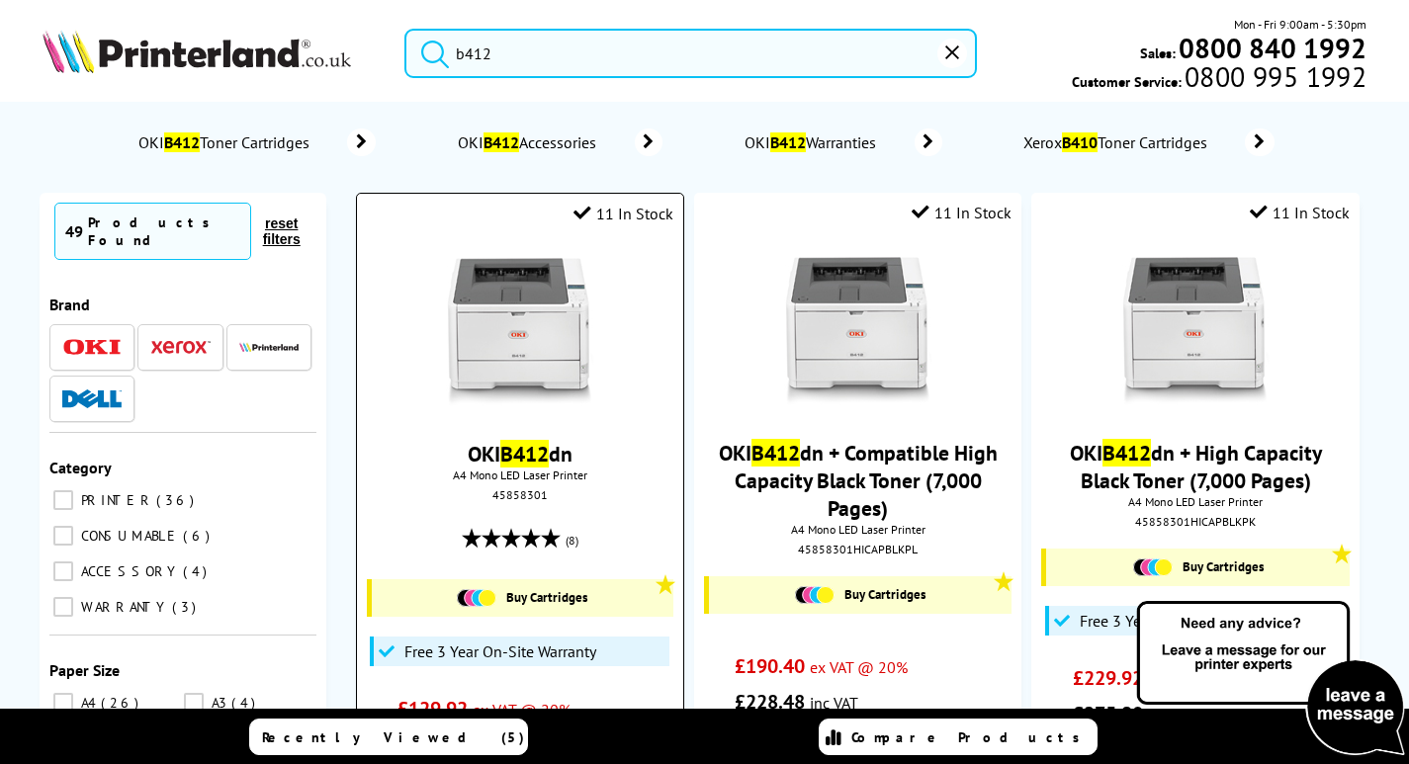
type input "b412"
click at [492, 365] on img at bounding box center [520, 332] width 148 height 148
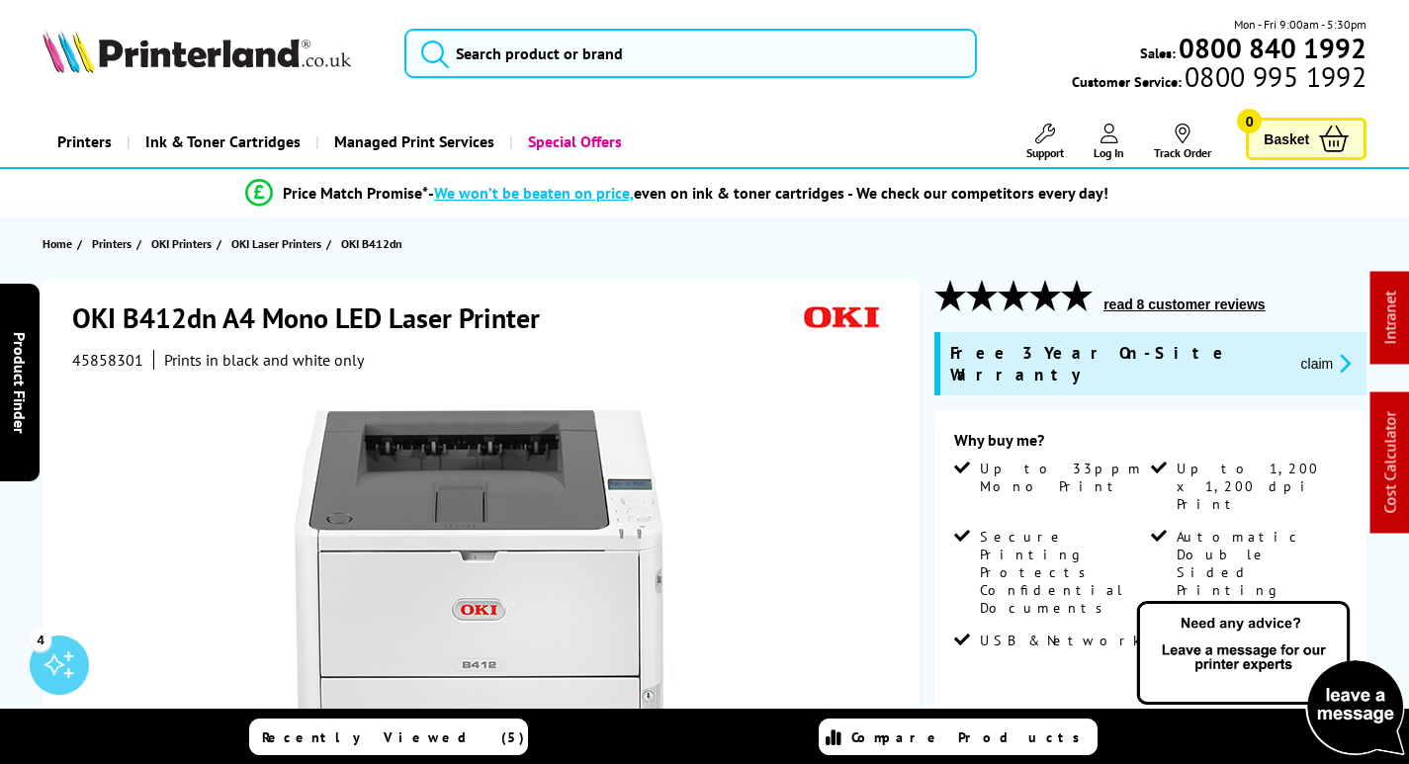
scroll to position [593, 0]
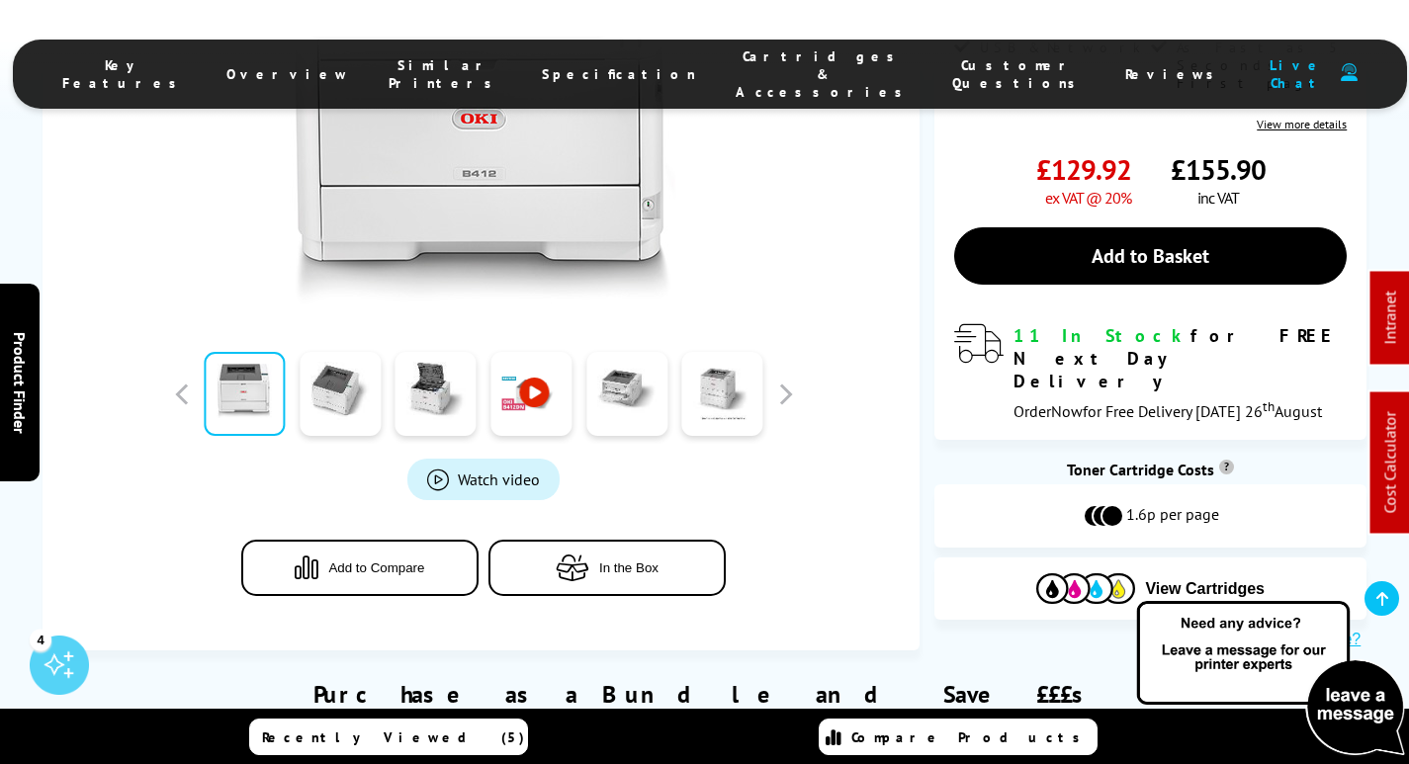
click at [746, 61] on span "Cartridges & Accessories" at bounding box center [824, 73] width 177 height 53
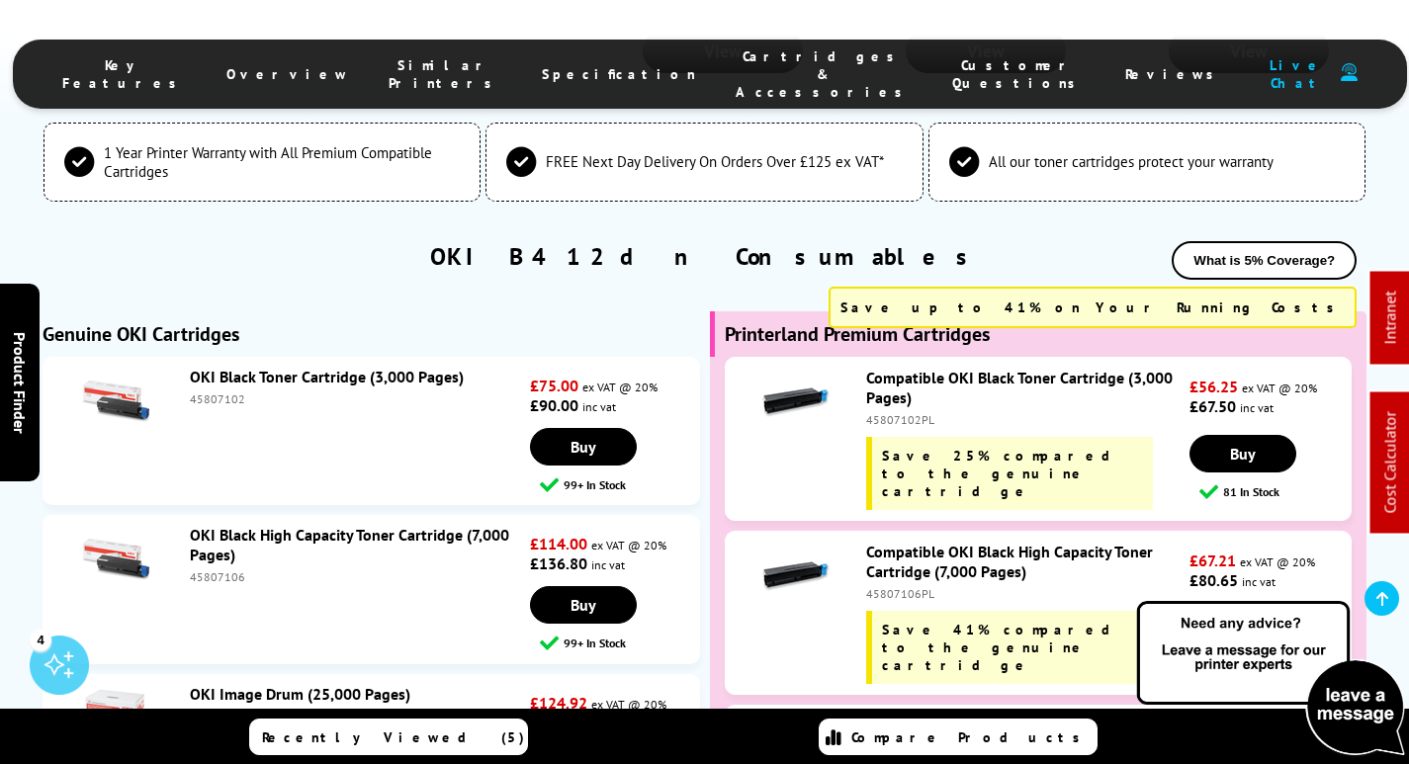
scroll to position [5522, 0]
click at [209, 568] on div "45807106" at bounding box center [358, 575] width 336 height 15
copy div "45807106"
